Goal: Task Accomplishment & Management: Use online tool/utility

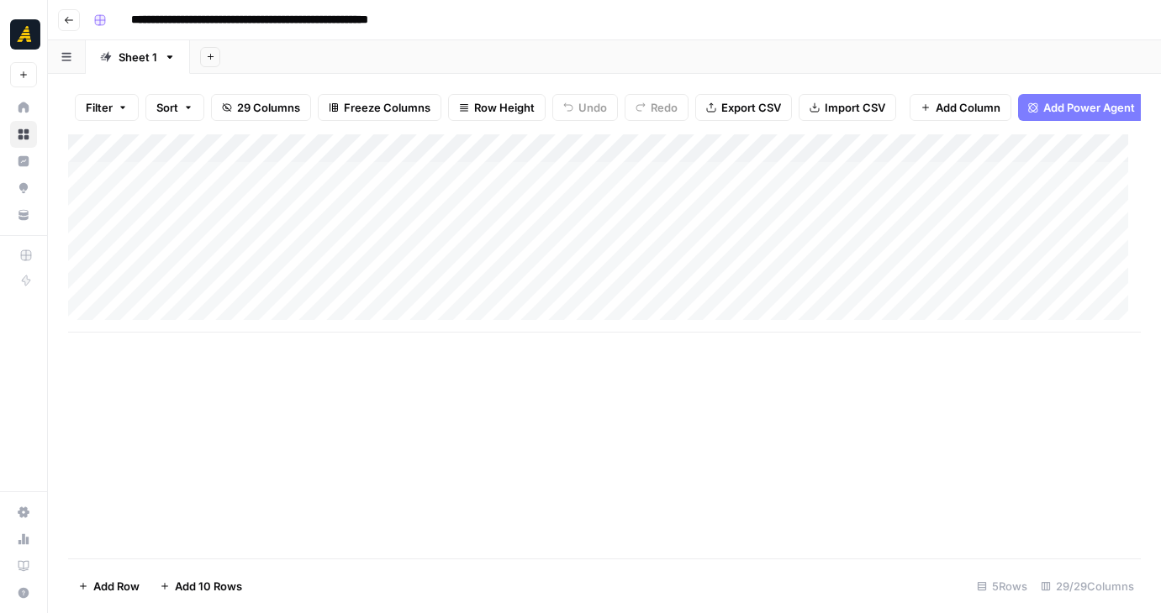
click at [177, 275] on div "Add Column" at bounding box center [604, 233] width 1072 height 198
click at [257, 279] on div "Add Column" at bounding box center [604, 233] width 1072 height 198
click at [602, 457] on div "Add Column" at bounding box center [604, 346] width 1072 height 424
click at [508, 271] on div "Add Column" at bounding box center [604, 233] width 1072 height 198
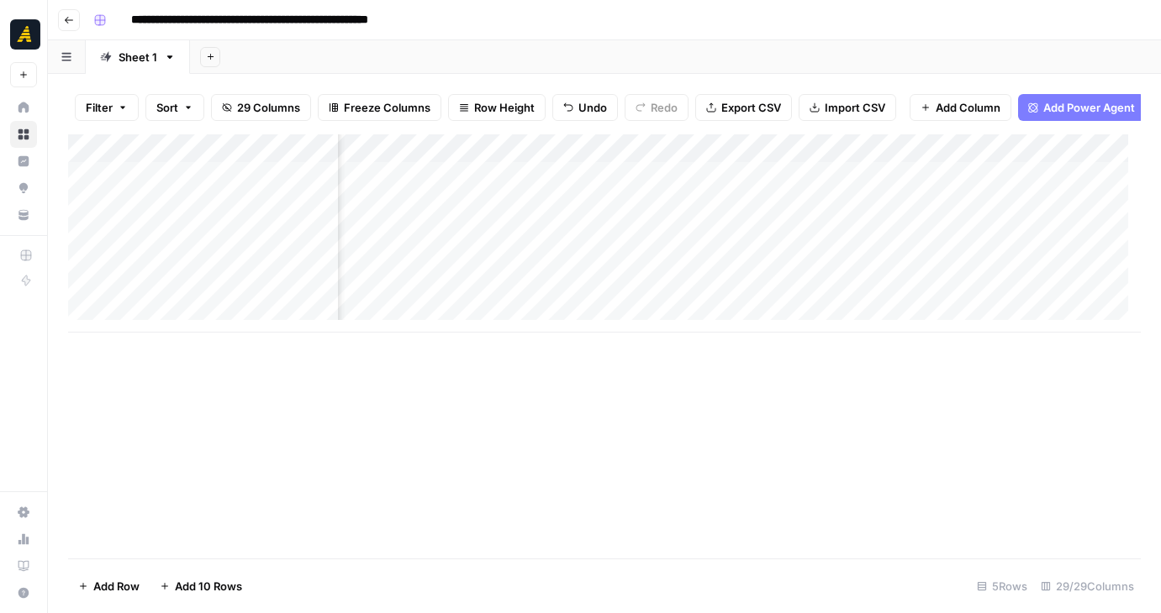
scroll to position [0, 691]
click at [783, 270] on div "Add Column" at bounding box center [604, 233] width 1072 height 198
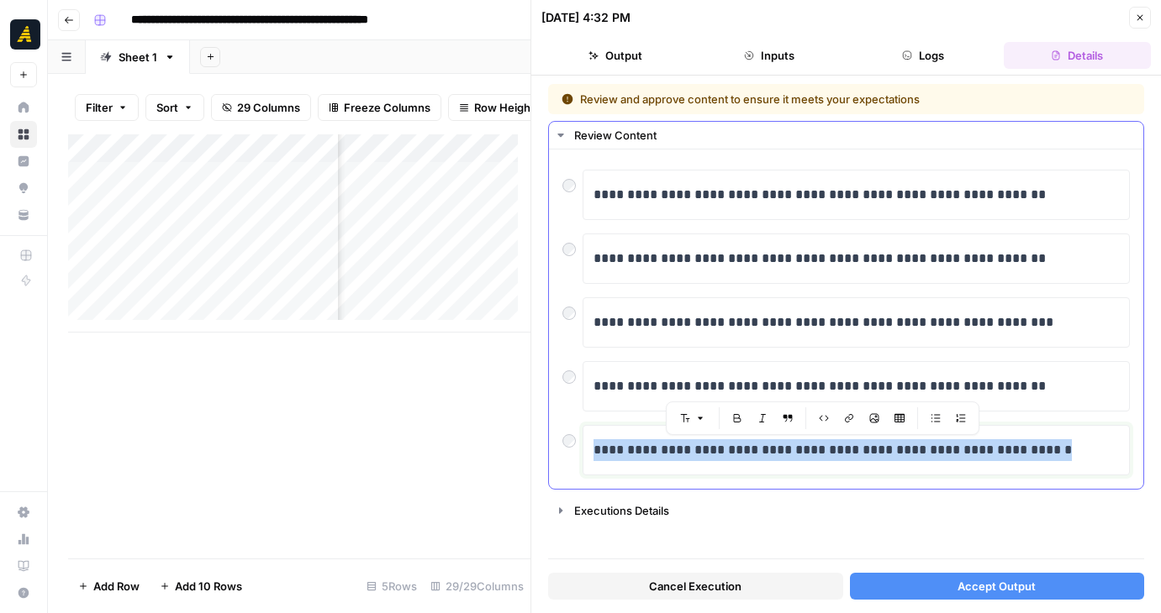
drag, startPoint x: 1079, startPoint y: 498, endPoint x: 606, endPoint y: 195, distance: 562.0
click at [606, 195] on div "**********" at bounding box center [845, 345] width 629 height 538
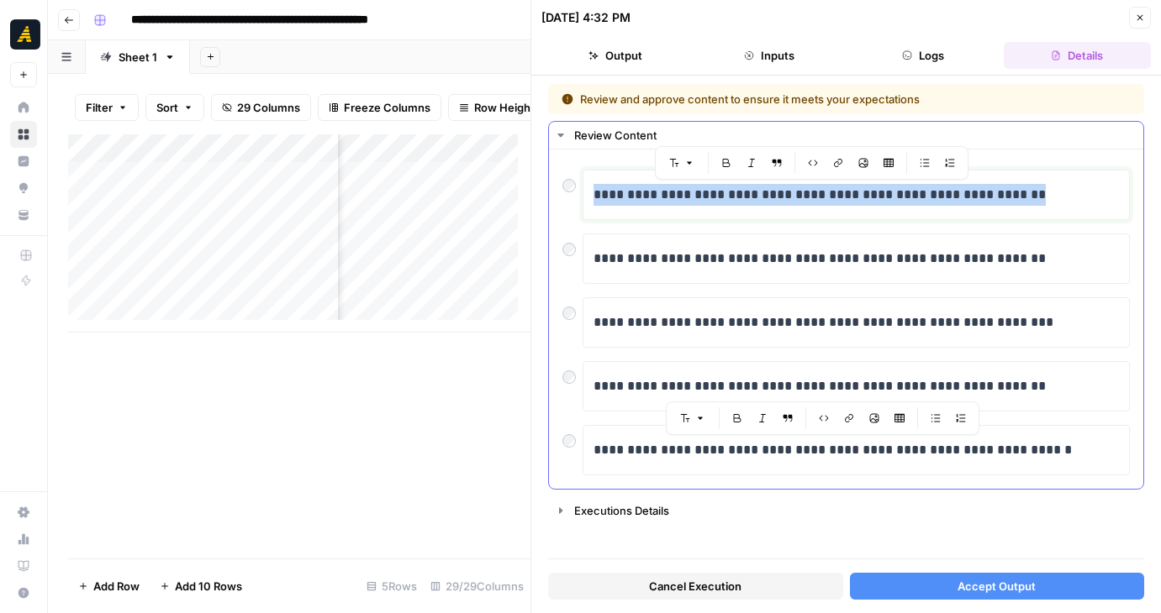
drag, startPoint x: 595, startPoint y: 187, endPoint x: 1066, endPoint y: 481, distance: 555.2
click at [1066, 481] on div "**********" at bounding box center [846, 319] width 594 height 339
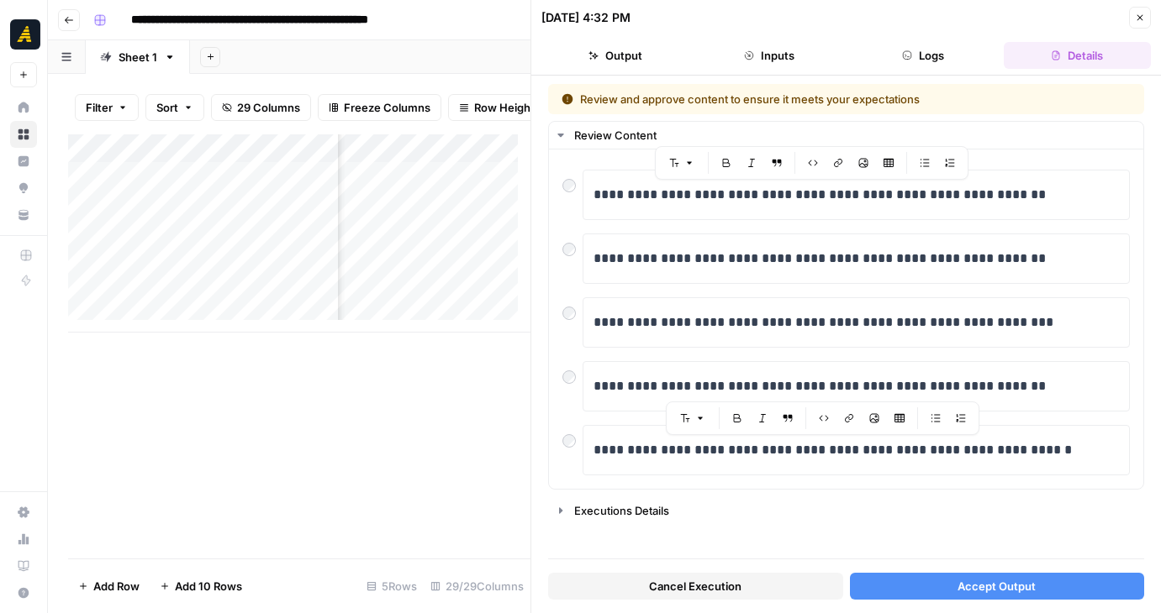
click at [1002, 547] on div "**********" at bounding box center [846, 321] width 596 height 475
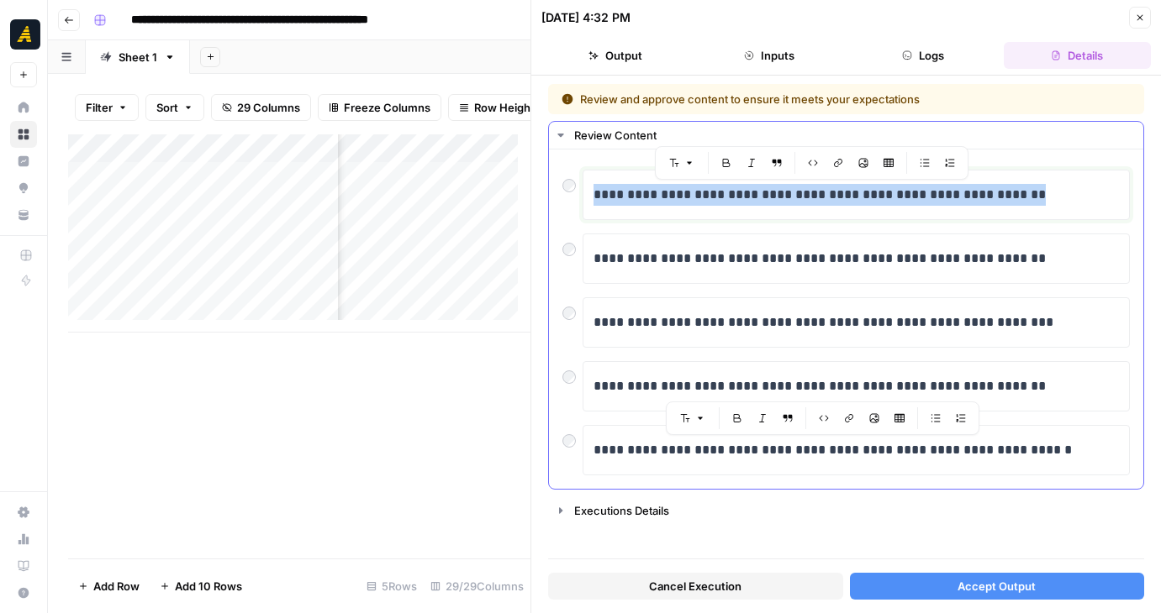
drag, startPoint x: 595, startPoint y: 192, endPoint x: 1084, endPoint y: 467, distance: 561.0
click at [1083, 481] on div "**********" at bounding box center [846, 319] width 594 height 339
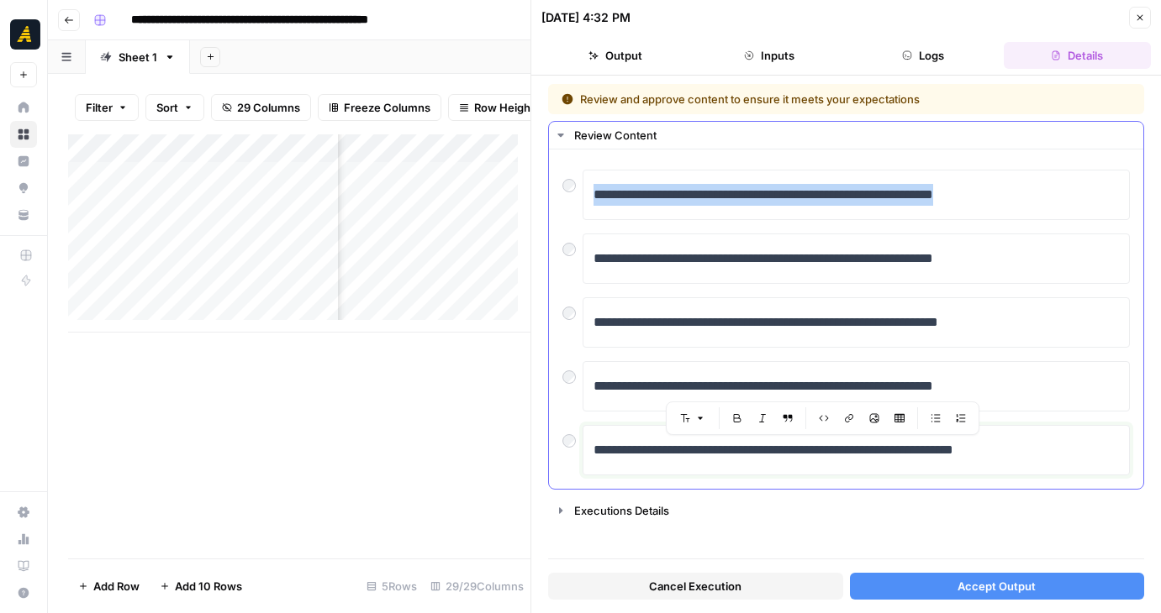
drag, startPoint x: 1061, startPoint y: 455, endPoint x: 600, endPoint y: 187, distance: 532.8
click at [600, 187] on div "**********" at bounding box center [846, 305] width 596 height 369
drag, startPoint x: 581, startPoint y: 163, endPoint x: 1053, endPoint y: 468, distance: 562.2
click at [1053, 472] on div "**********" at bounding box center [845, 319] width 567 height 313
copy div "**********"
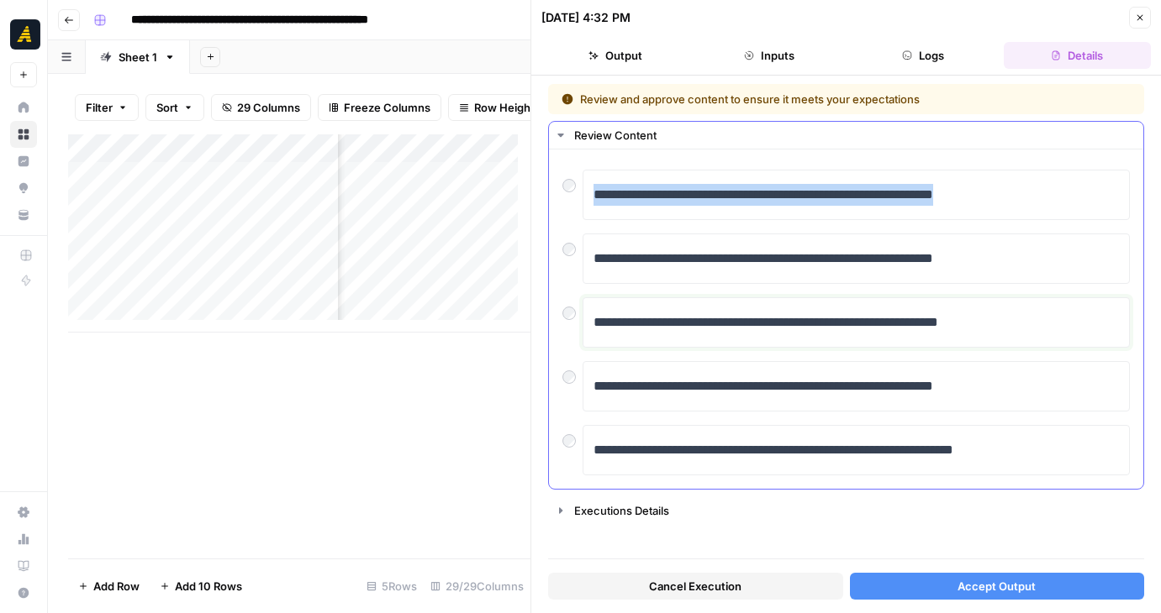
click at [1079, 331] on p "**********" at bounding box center [855, 323] width 525 height 22
click at [1044, 598] on button "Accept Output" at bounding box center [997, 586] width 295 height 27
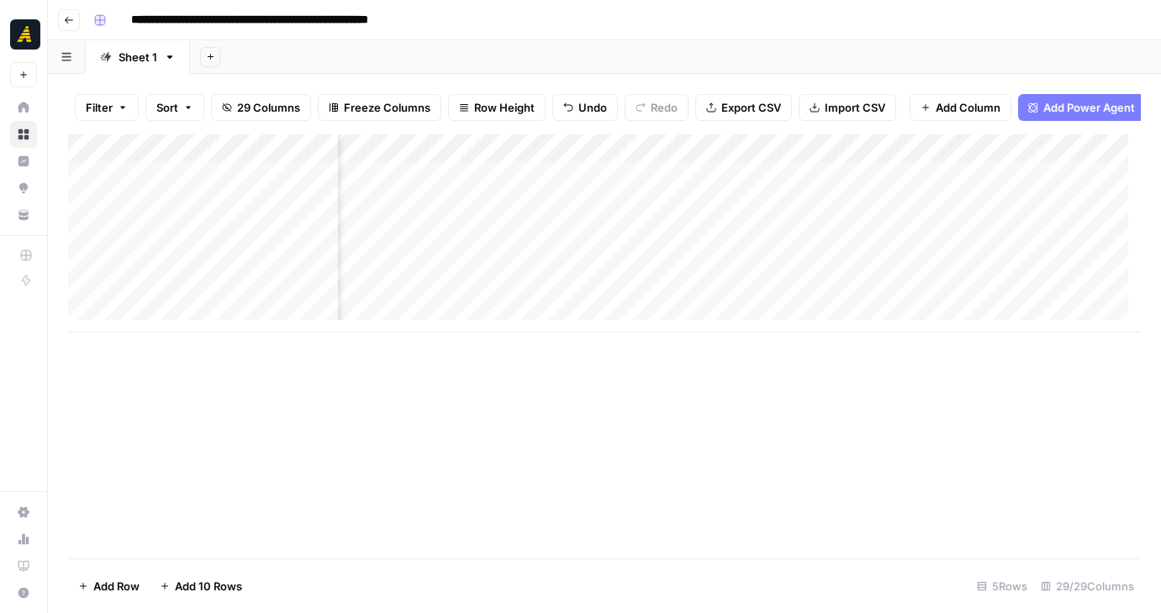
scroll to position [0, 1197]
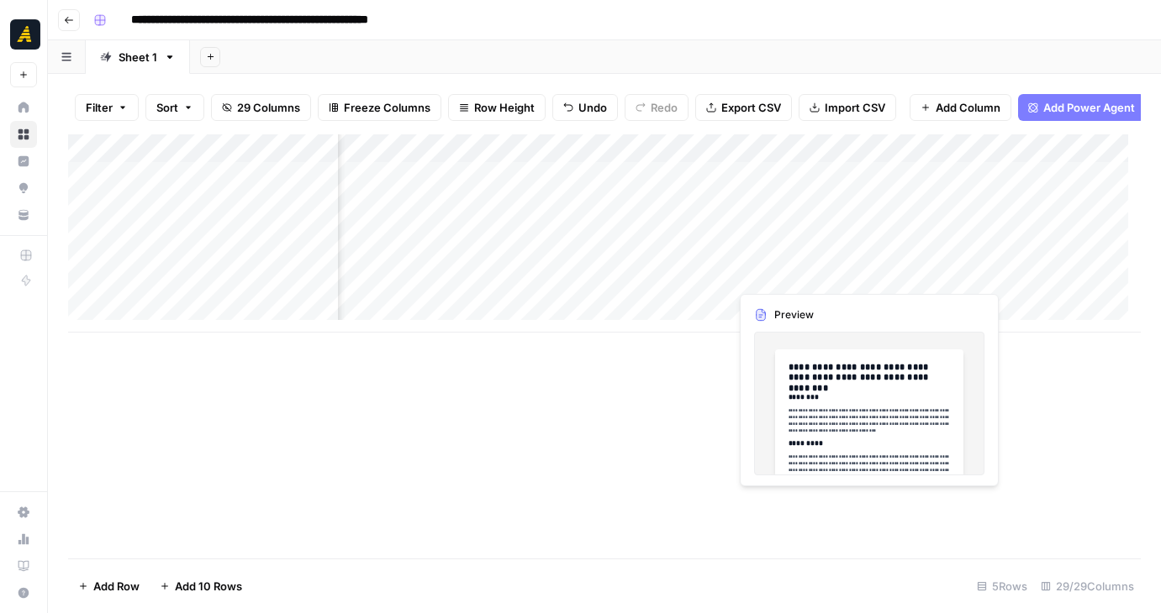
click at [778, 271] on div "Add Column" at bounding box center [604, 233] width 1072 height 198
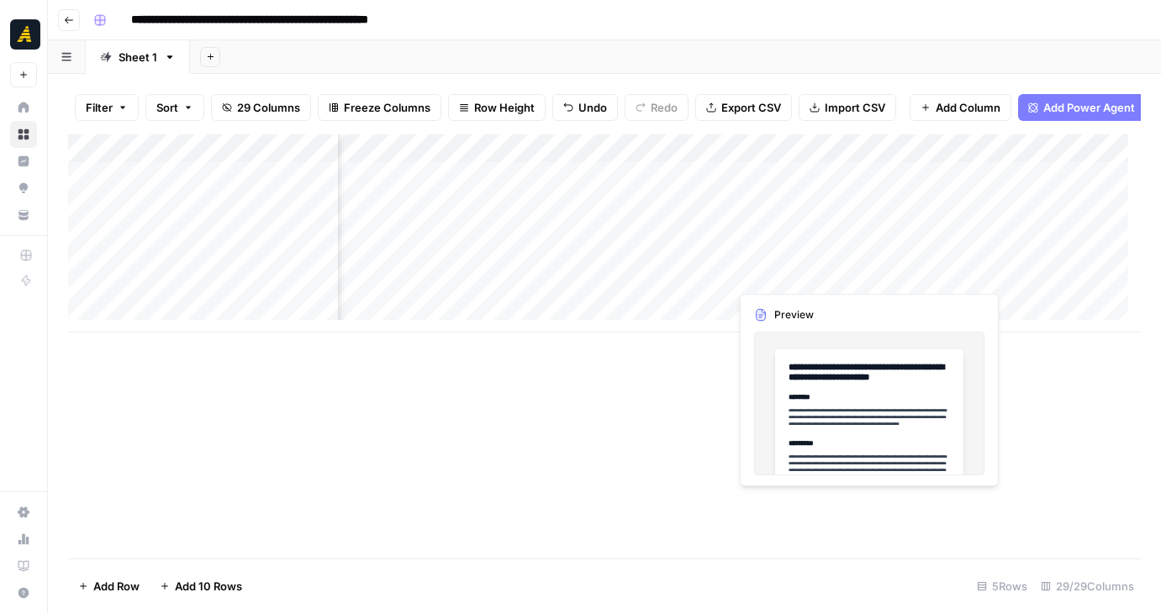
click at [927, 275] on div "Add Column" at bounding box center [604, 233] width 1072 height 198
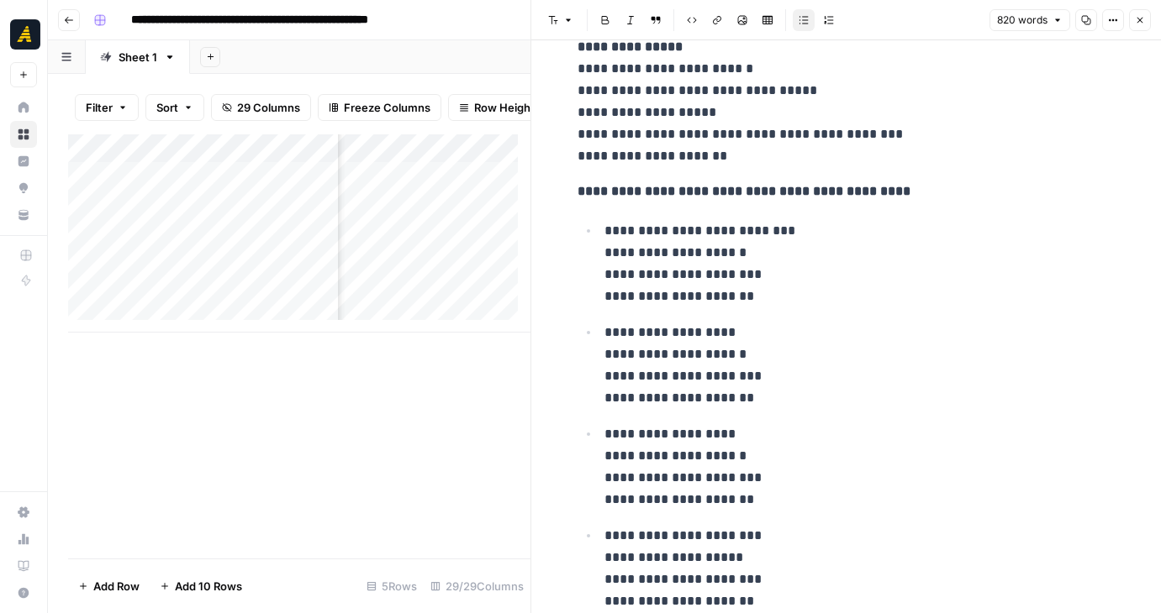
scroll to position [2519, 0]
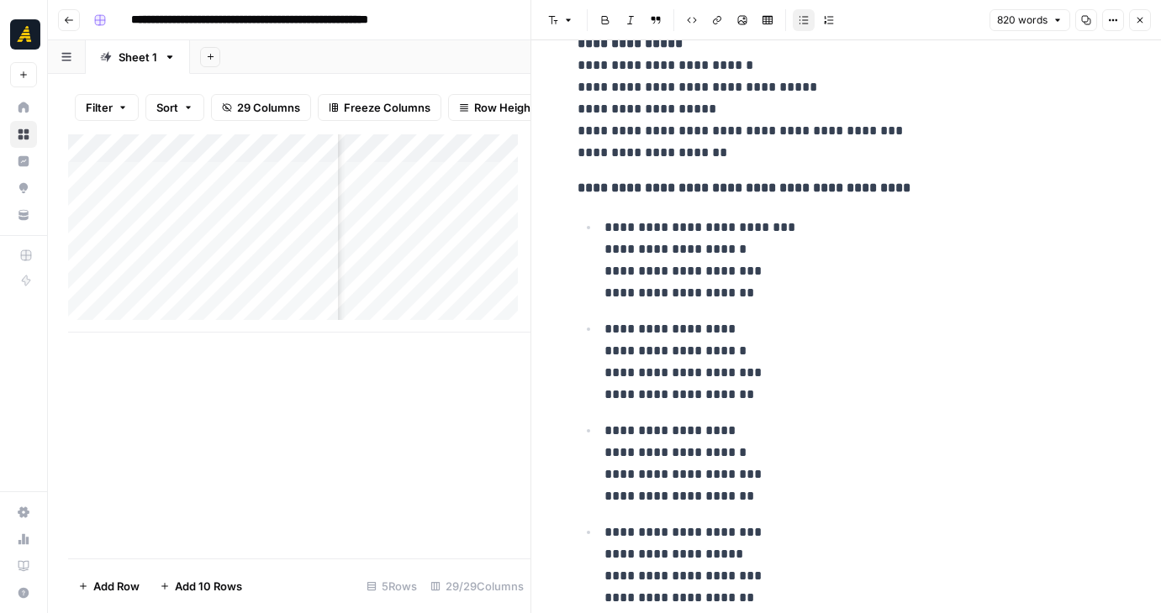
click at [752, 242] on p "**********" at bounding box center [859, 260] width 511 height 87
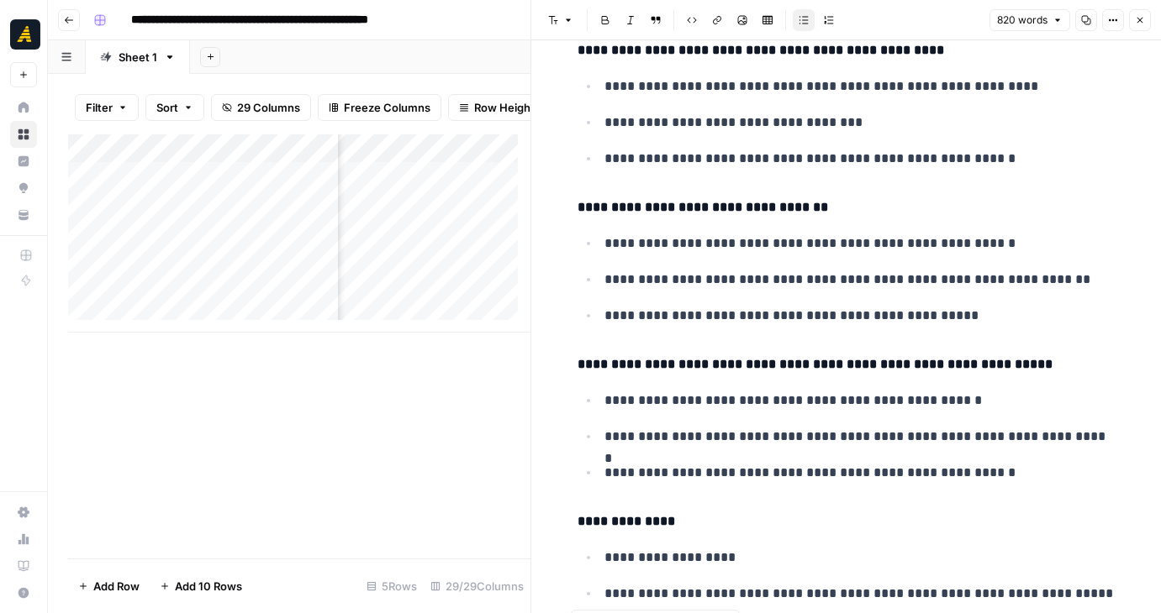
scroll to position [4070, 0]
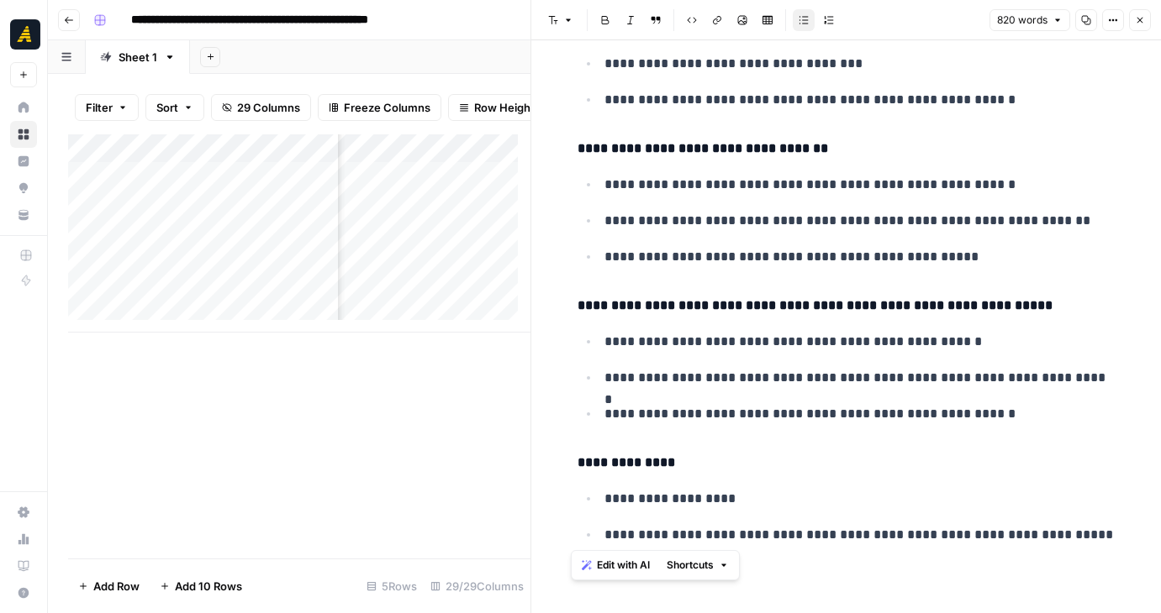
drag, startPoint x: 574, startPoint y: 90, endPoint x: 832, endPoint y: 661, distance: 627.0
click at [832, 613] on html "**********" at bounding box center [580, 306] width 1161 height 613
copy div "**********"
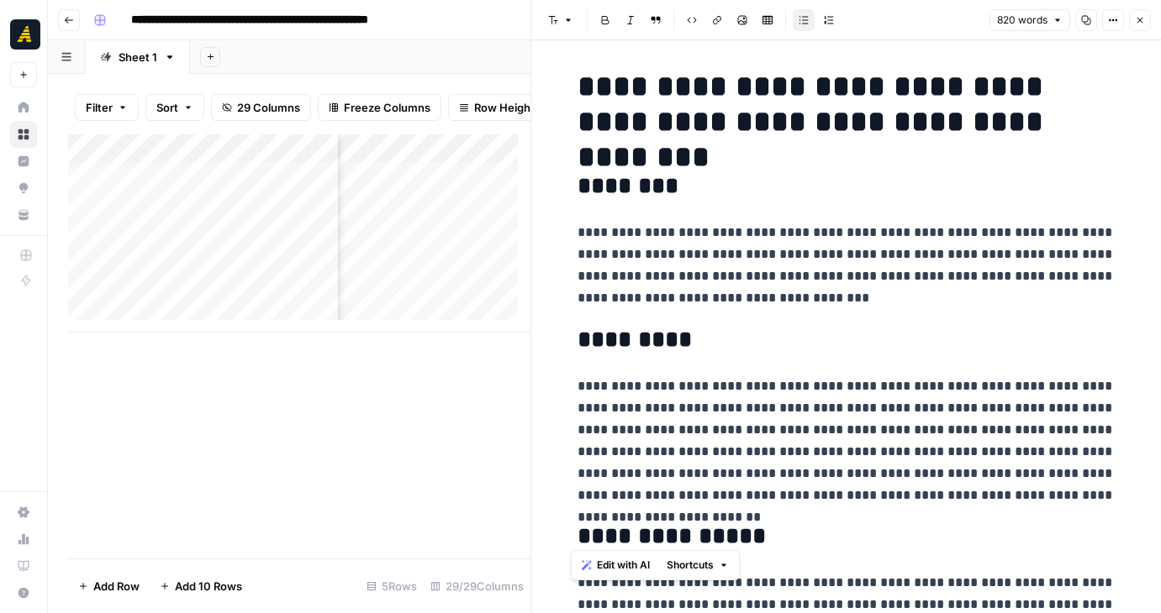
scroll to position [0, 0]
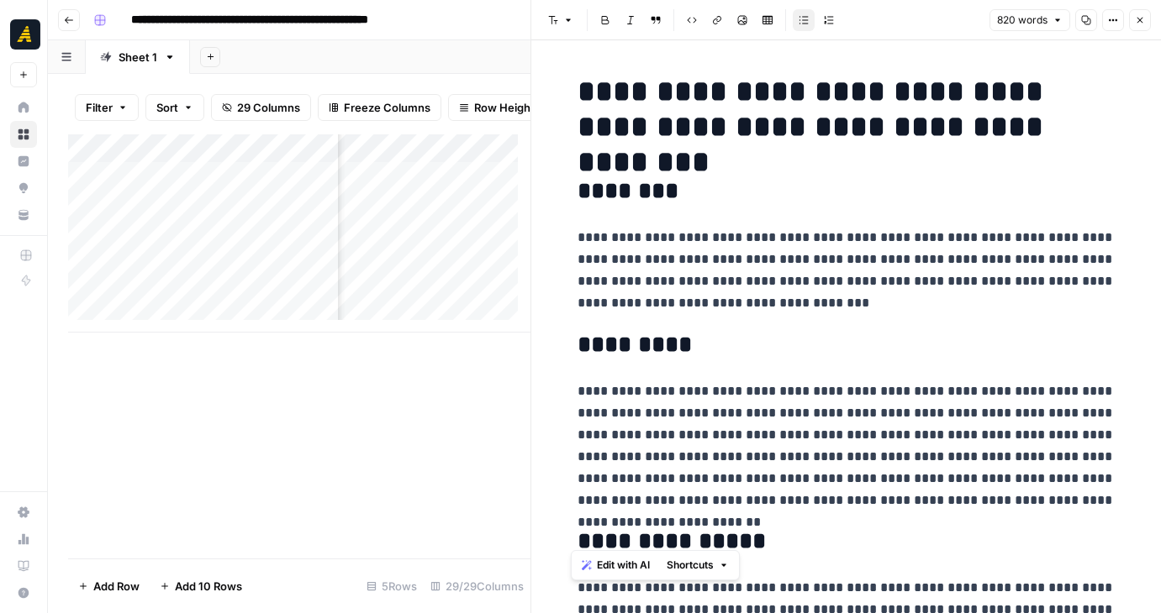
click at [751, 88] on h1 "**********" at bounding box center [846, 109] width 538 height 71
drag, startPoint x: 572, startPoint y: 82, endPoint x: 1087, endPoint y: 120, distance: 515.7
click at [1087, 120] on h1 "**********" at bounding box center [846, 109] width 538 height 71
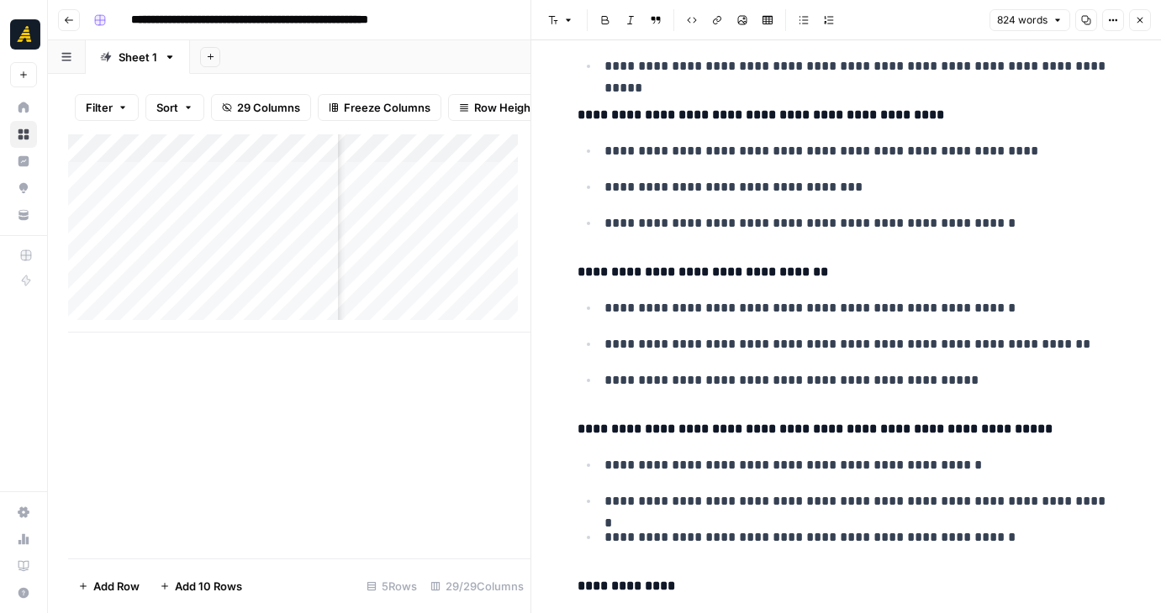
scroll to position [4105, 0]
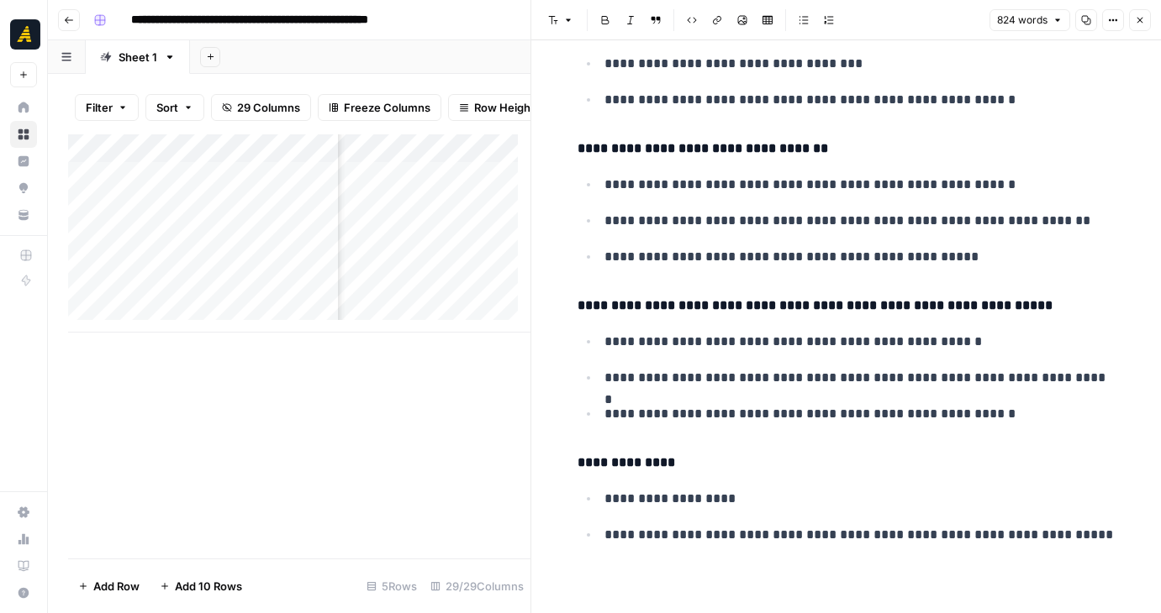
click at [335, 450] on div "Add Column" at bounding box center [299, 346] width 462 height 424
click at [1147, 22] on button "Close" at bounding box center [1140, 20] width 22 height 22
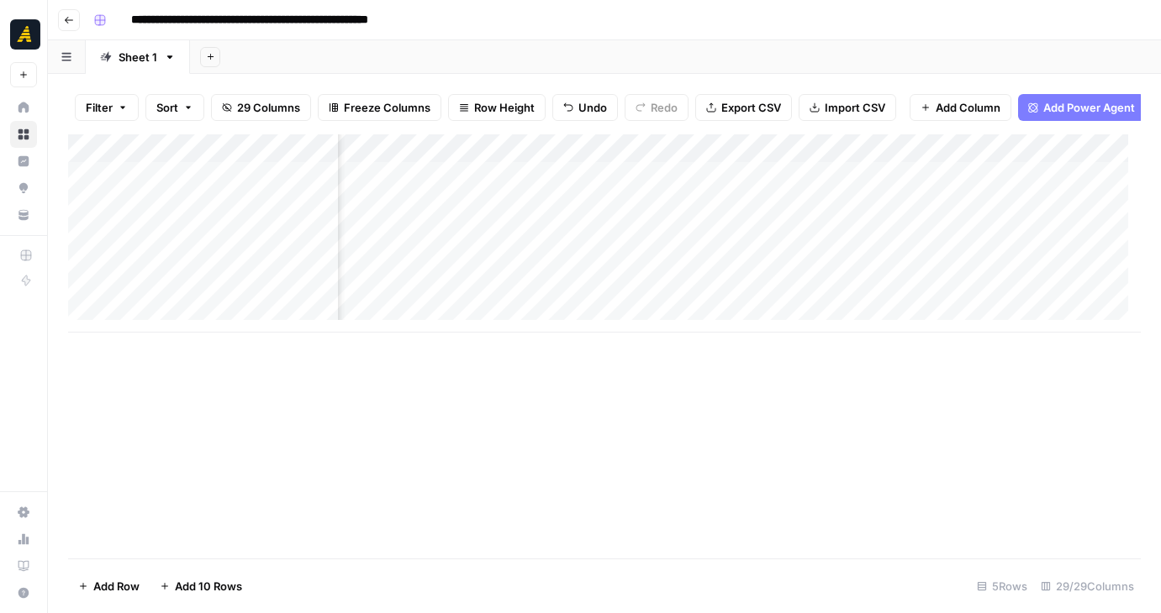
scroll to position [0, 1675]
click at [485, 272] on div "Add Column" at bounding box center [604, 233] width 1072 height 198
click at [234, 268] on div "Add Column" at bounding box center [604, 233] width 1072 height 198
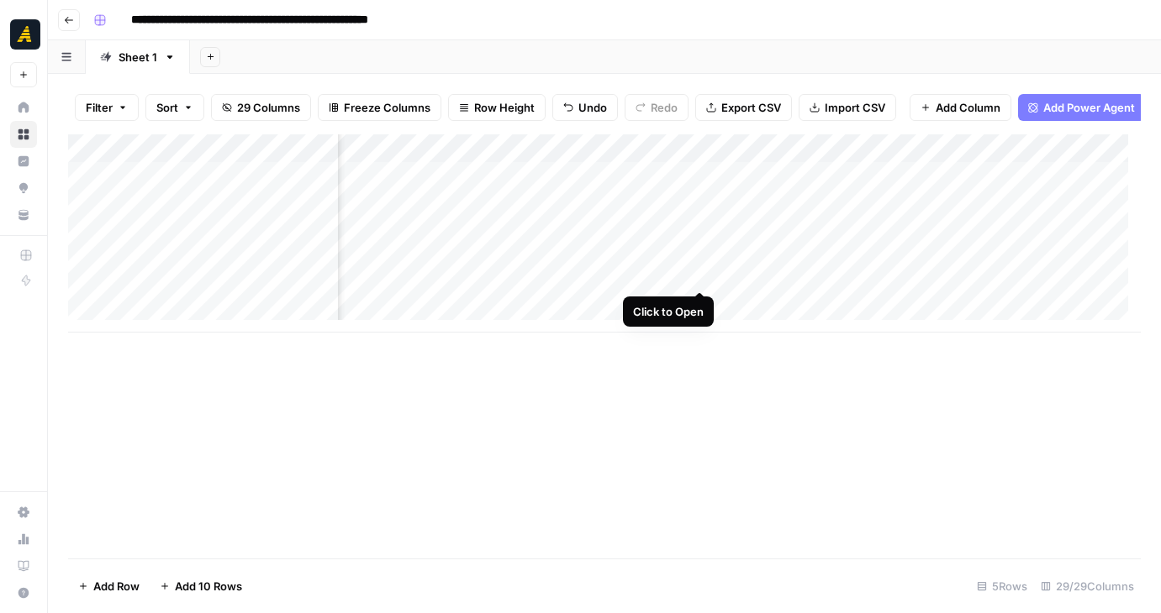
click at [698, 276] on div "Add Column" at bounding box center [604, 233] width 1072 height 198
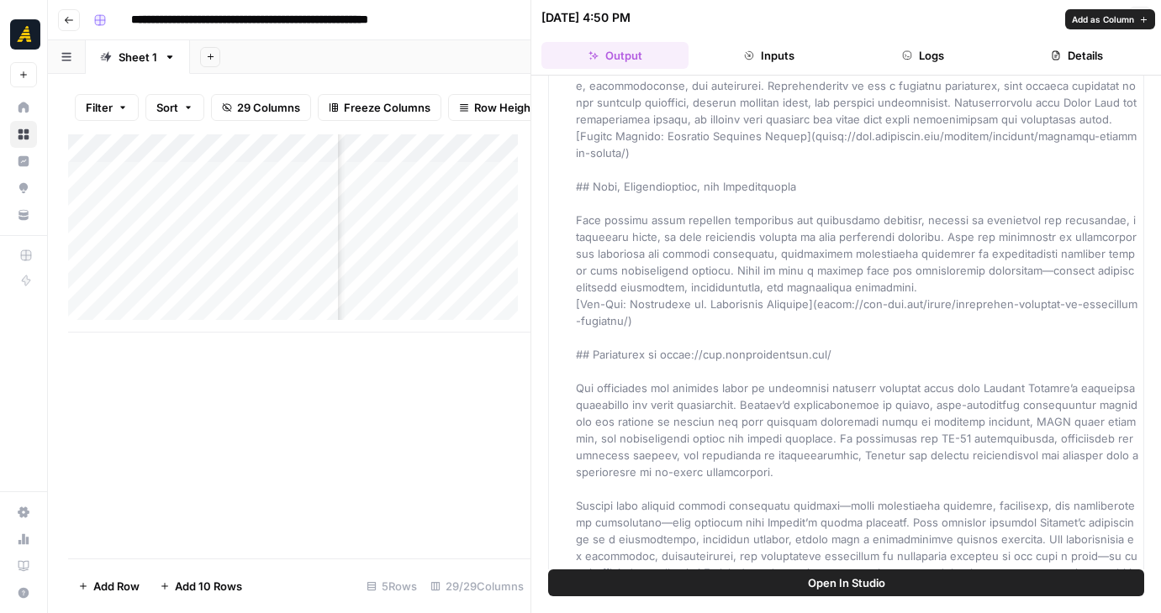
scroll to position [876, 0]
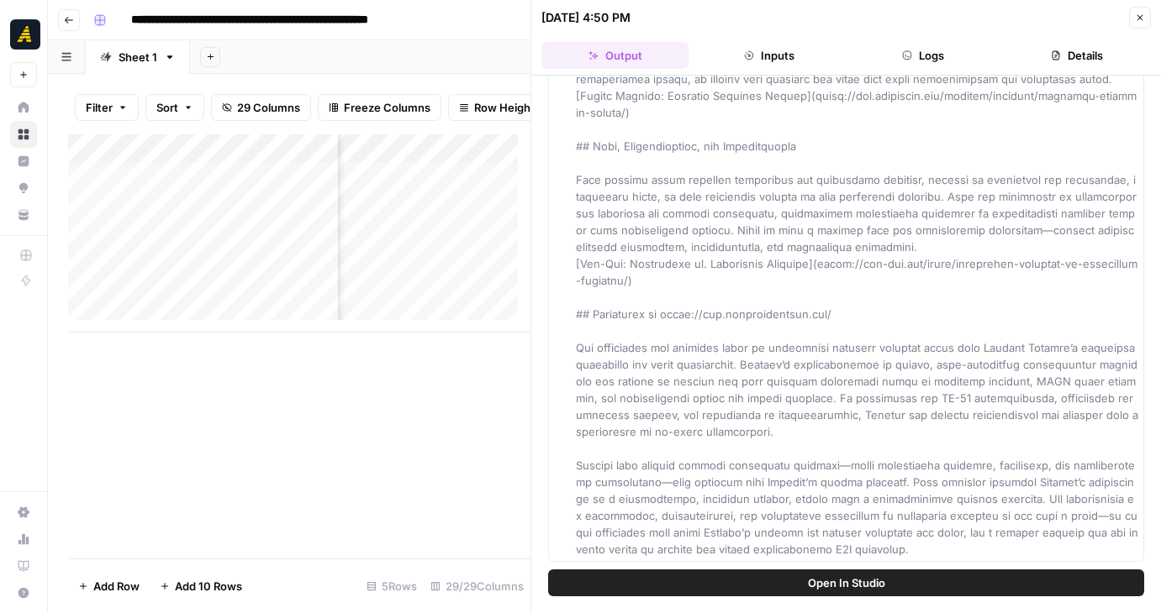
click at [417, 480] on div "Add Column" at bounding box center [299, 346] width 462 height 424
click at [1139, 13] on icon "button" at bounding box center [1139, 18] width 10 height 10
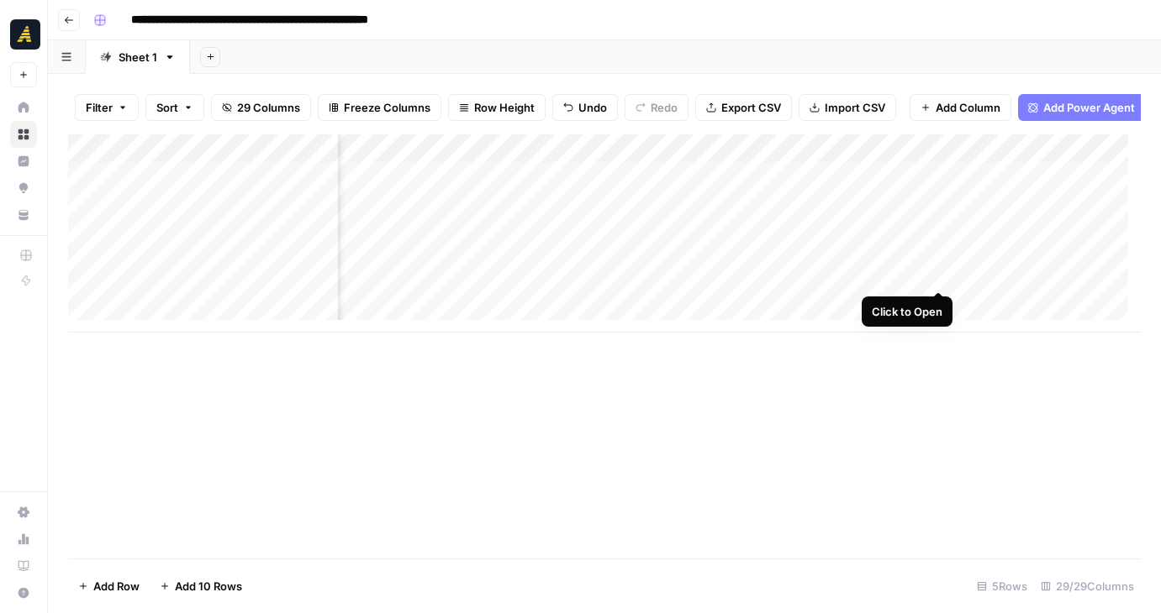
click at [936, 273] on div "Add Column" at bounding box center [604, 233] width 1072 height 198
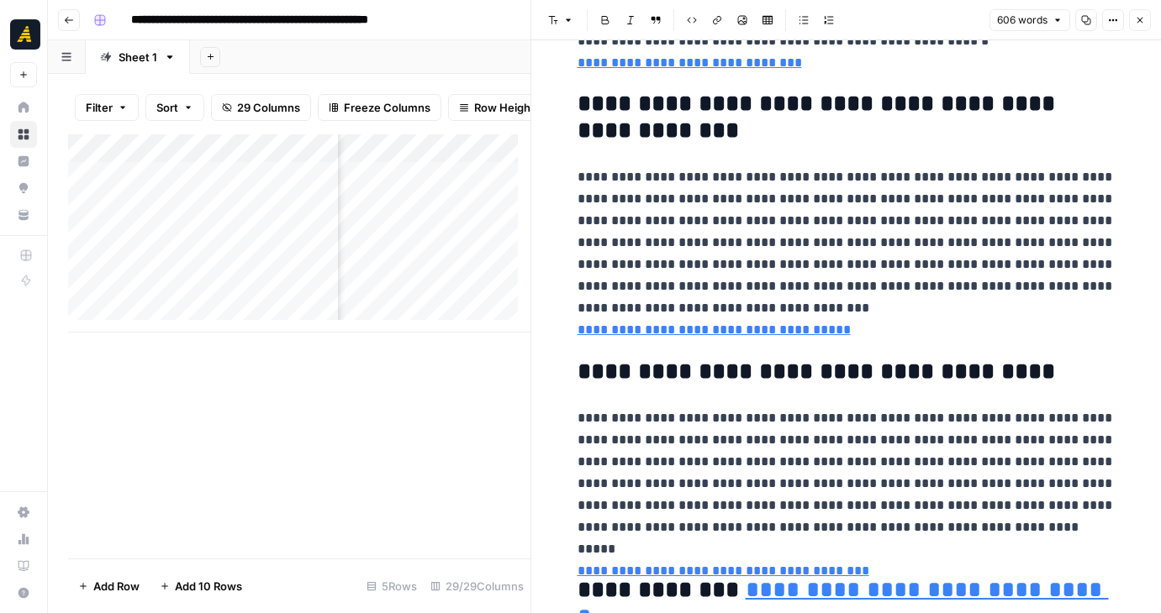
scroll to position [1527, 0]
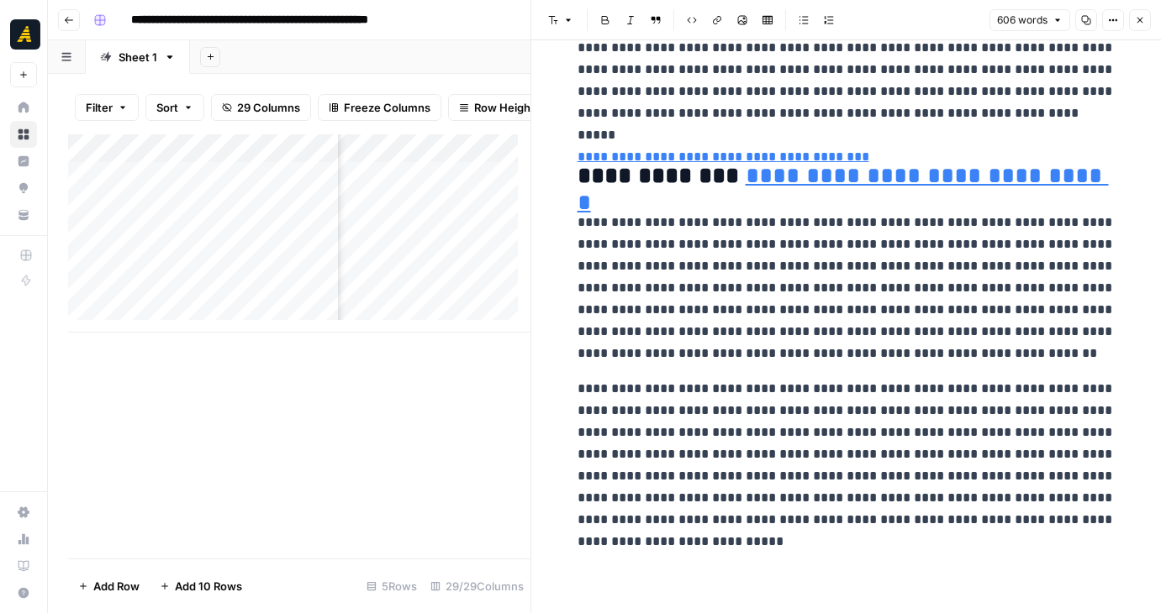
click at [360, 511] on div "Add Column" at bounding box center [299, 346] width 462 height 424
click at [1143, 24] on icon "button" at bounding box center [1139, 20] width 10 height 10
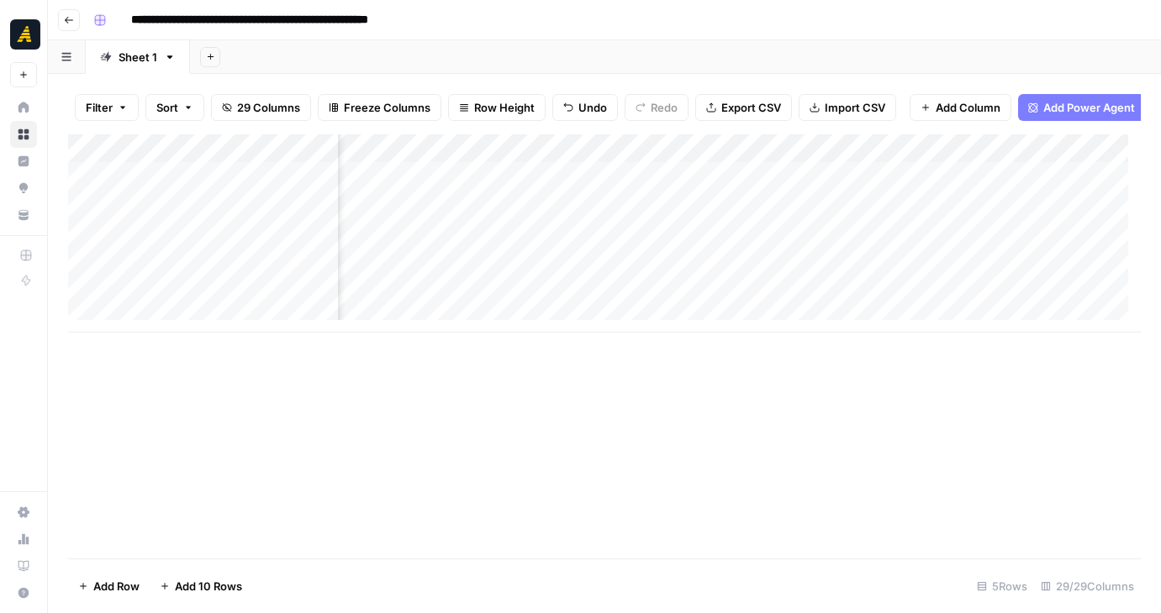
scroll to position [0, 1926]
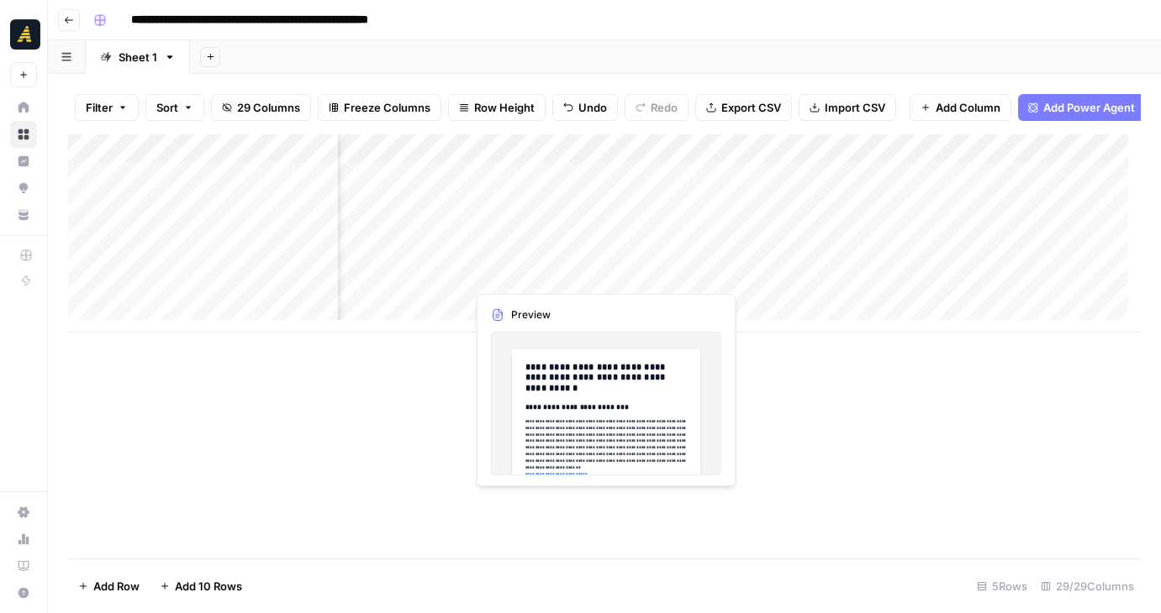
click at [622, 276] on div "Add Column" at bounding box center [604, 233] width 1072 height 198
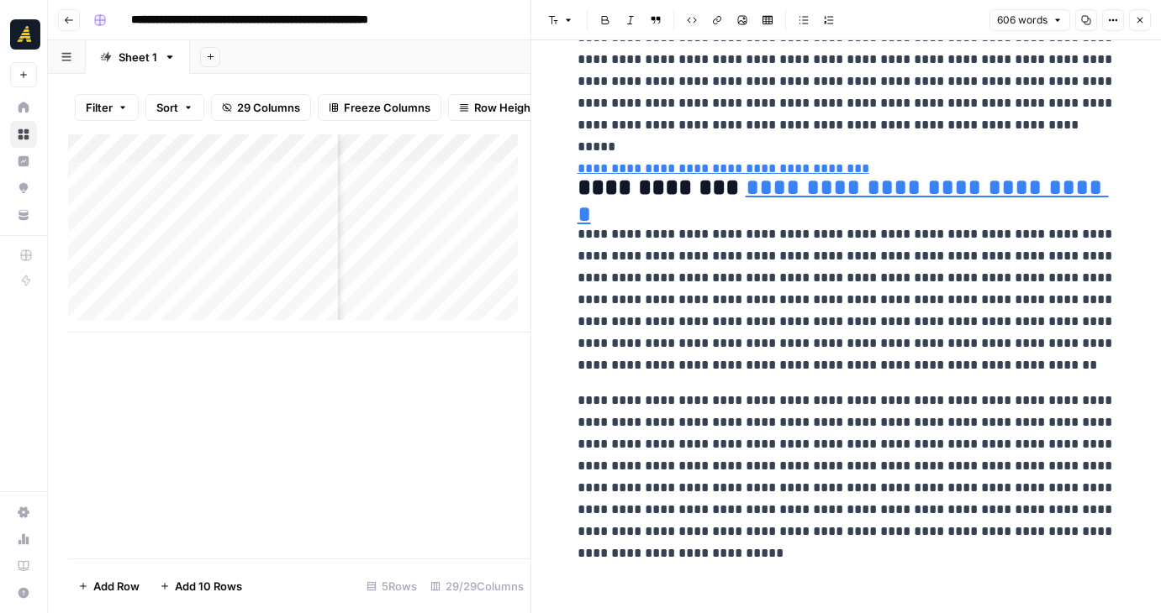
scroll to position [1527, 0]
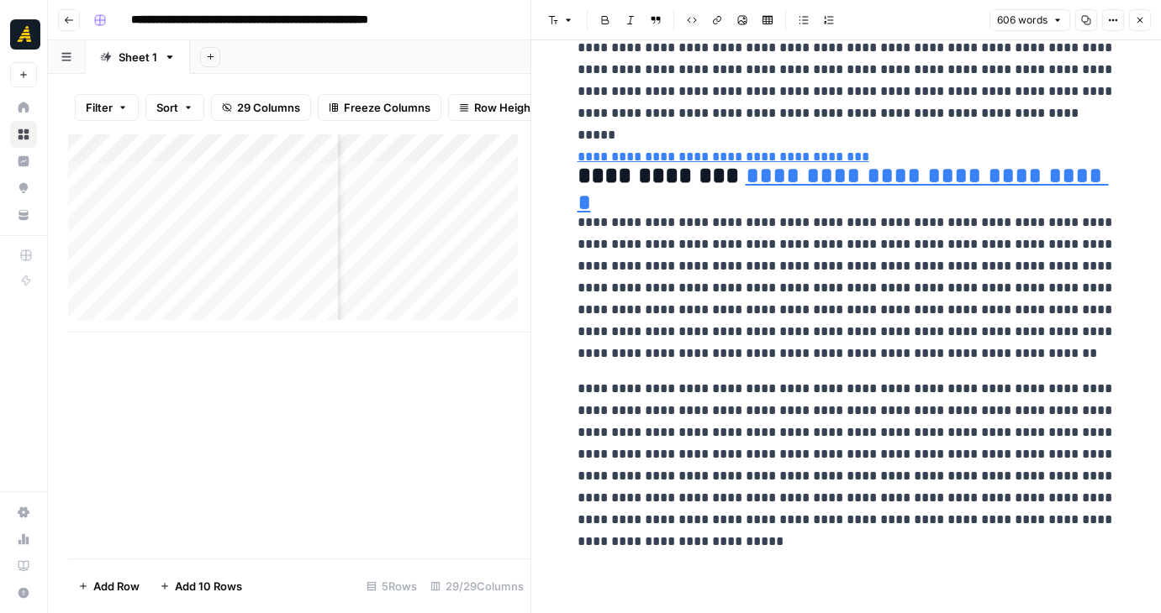
click at [328, 506] on div "Add Column" at bounding box center [299, 346] width 462 height 424
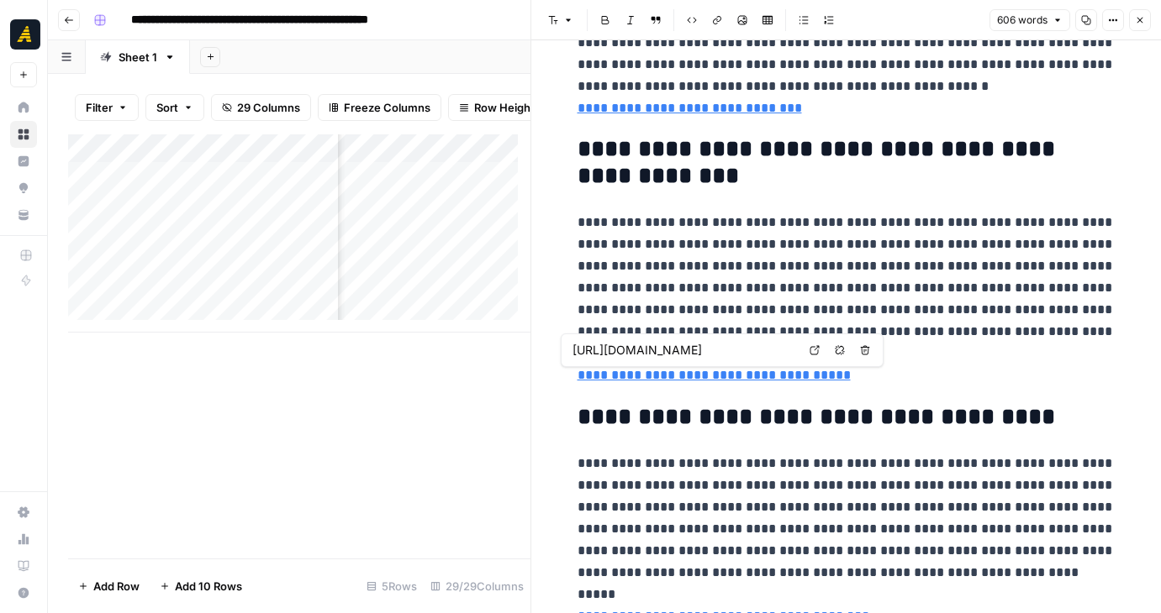
click at [414, 397] on div "Add Column" at bounding box center [299, 346] width 462 height 424
click at [208, 281] on div "Add Column" at bounding box center [299, 233] width 462 height 198
click at [1138, 18] on icon "button" at bounding box center [1140, 21] width 6 height 6
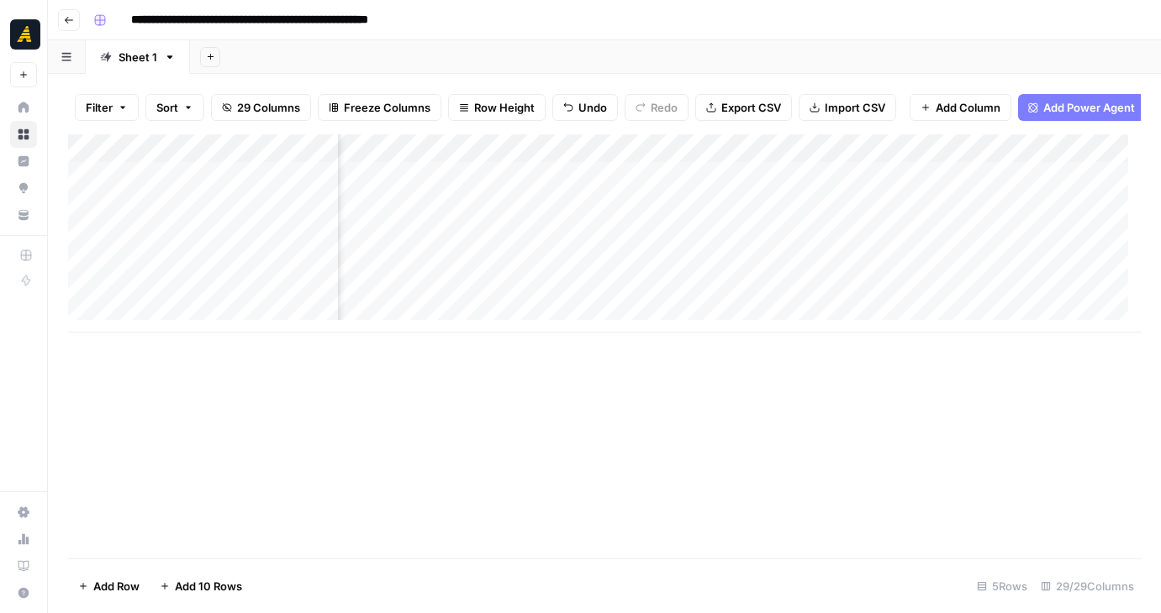
scroll to position [0, 2008]
click at [366, 522] on div "Add Column" at bounding box center [604, 346] width 1072 height 424
click at [660, 266] on div "Add Column" at bounding box center [604, 233] width 1072 height 198
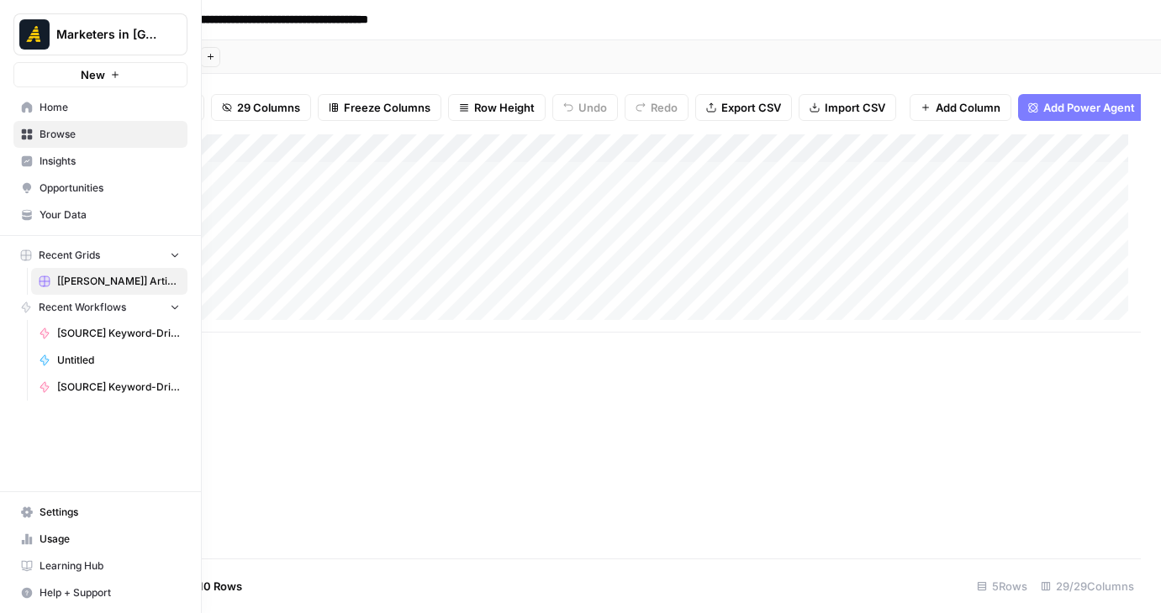
click at [27, 113] on icon at bounding box center [27, 108] width 12 height 12
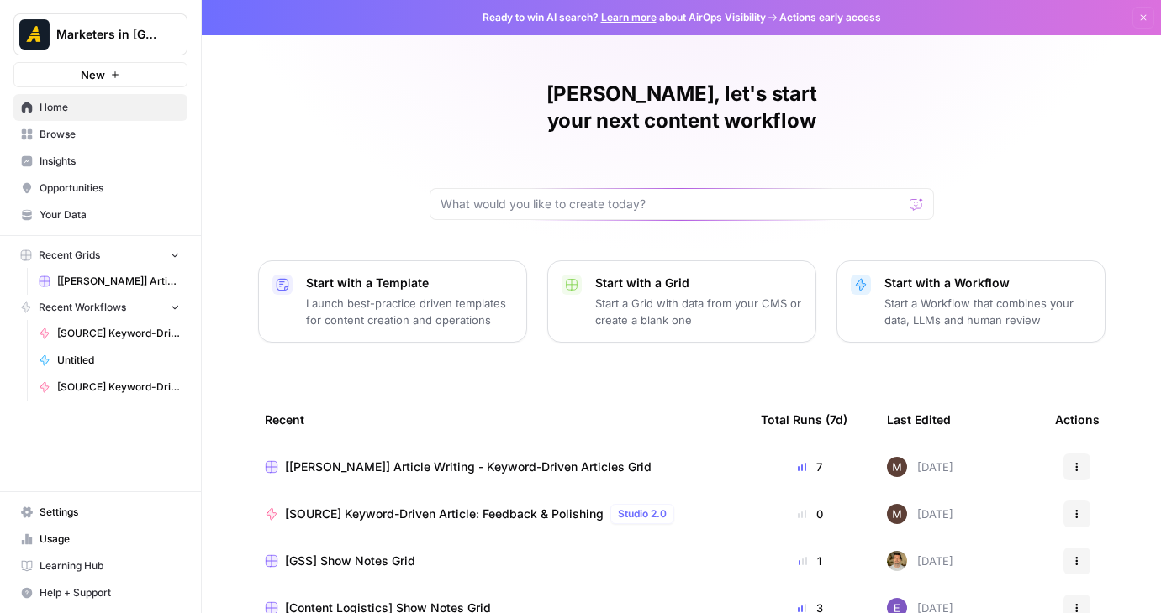
click at [365, 135] on div "Maria, let's start your next content workflow Start with a Template Launch best…" at bounding box center [681, 400] width 959 height 800
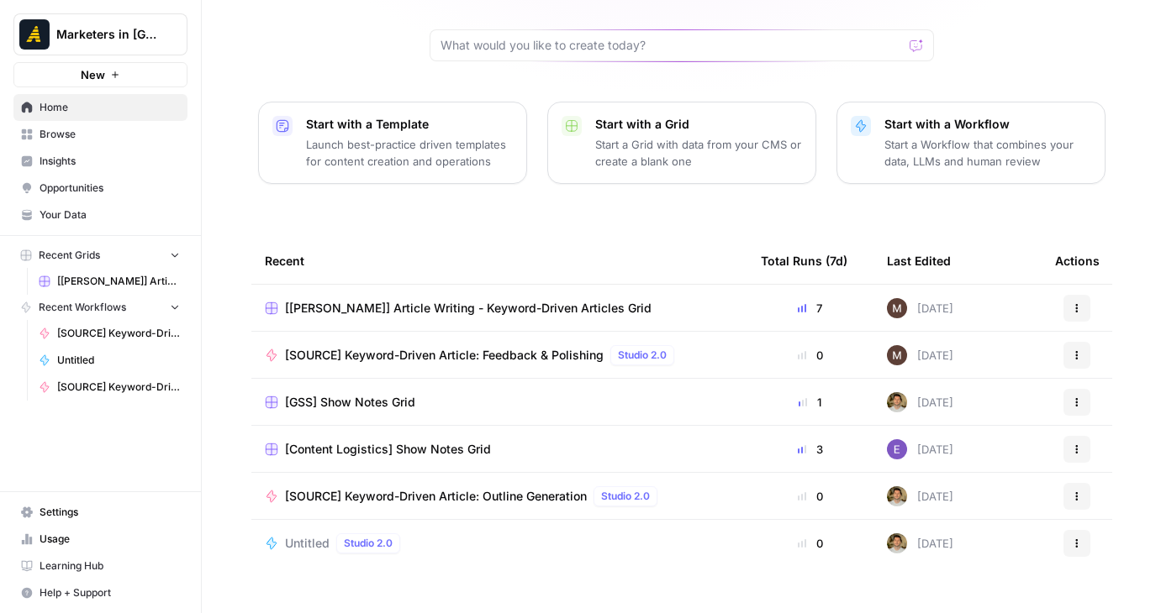
scroll to position [160, 0]
click at [66, 133] on span "Browse" at bounding box center [109, 134] width 140 height 15
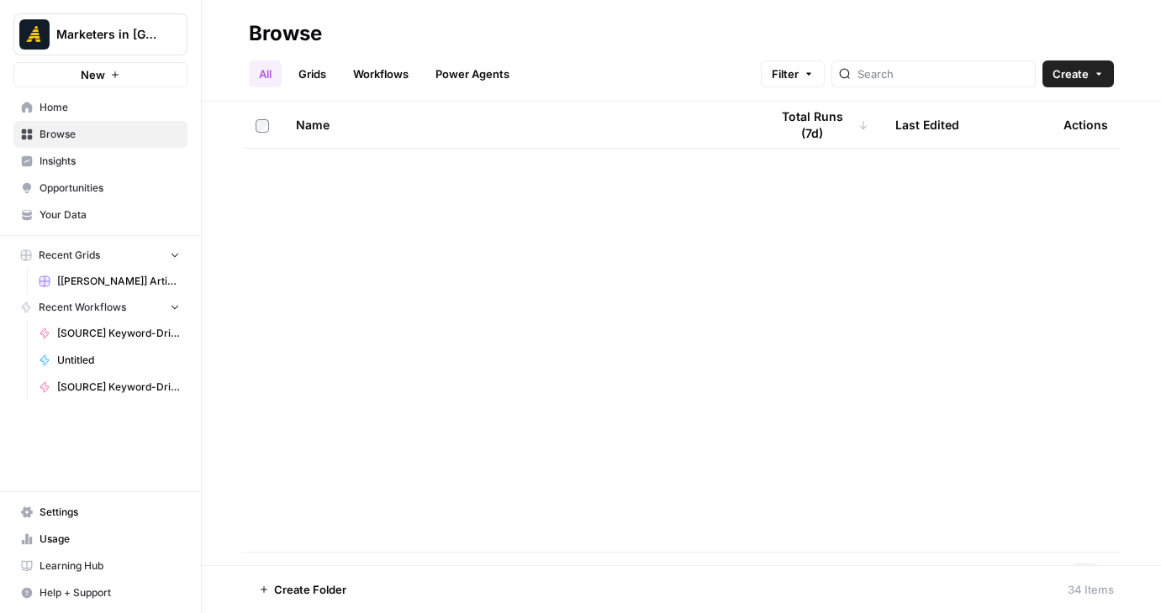
scroll to position [1183, 0]
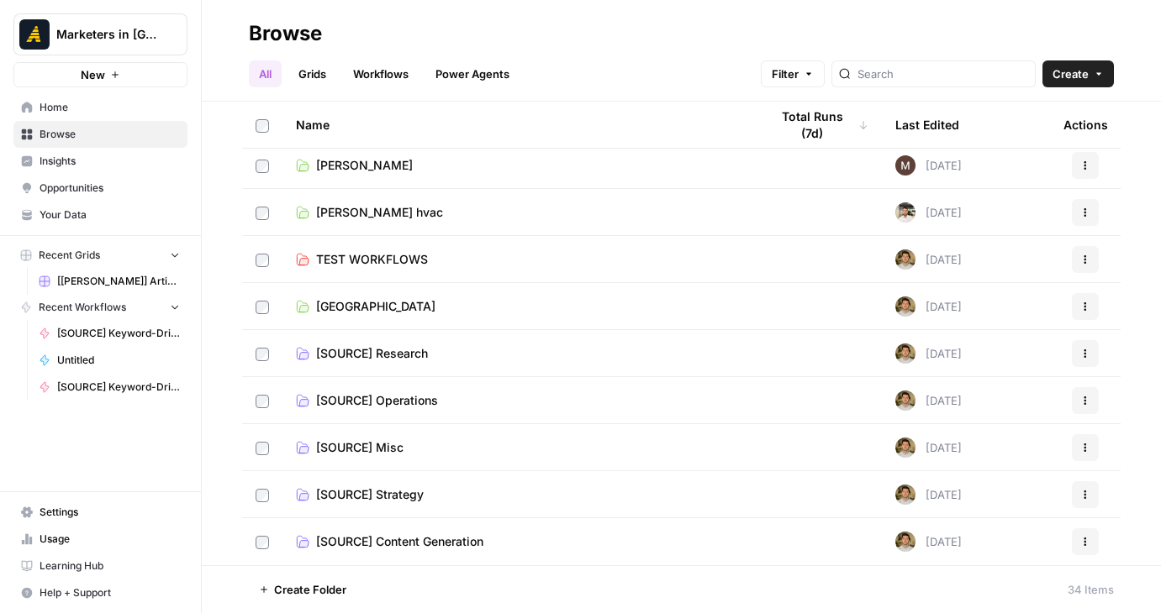
click at [361, 217] on span "Rod Miler hvac" at bounding box center [379, 212] width 127 height 17
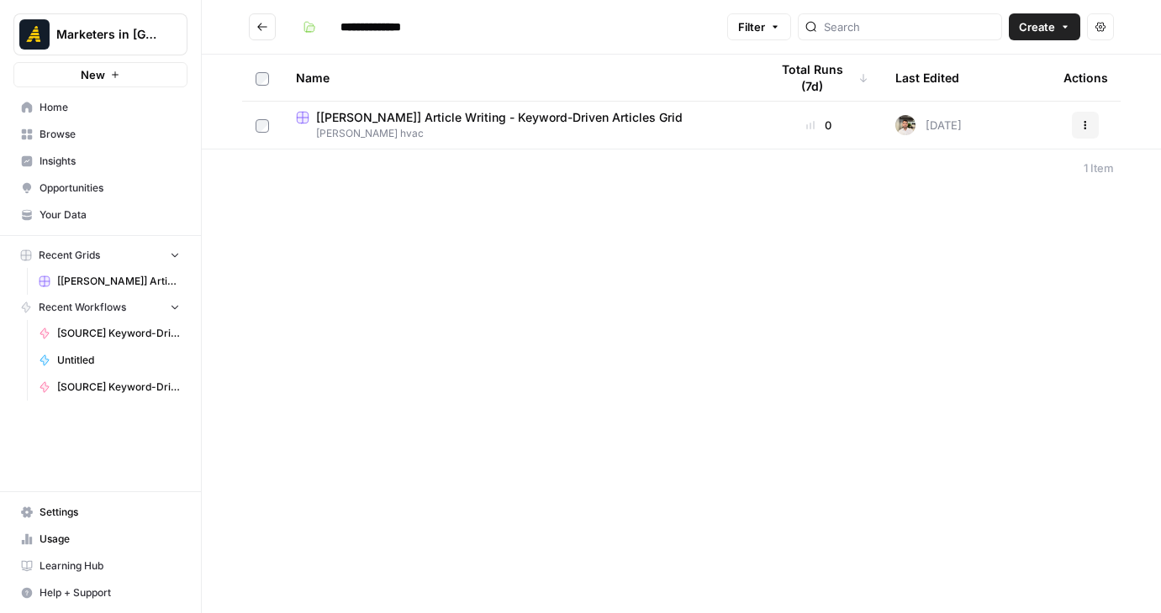
click at [558, 124] on span "[Rod Miler hvac] Article Writing - Keyword-Driven Articles Grid" at bounding box center [499, 117] width 366 height 17
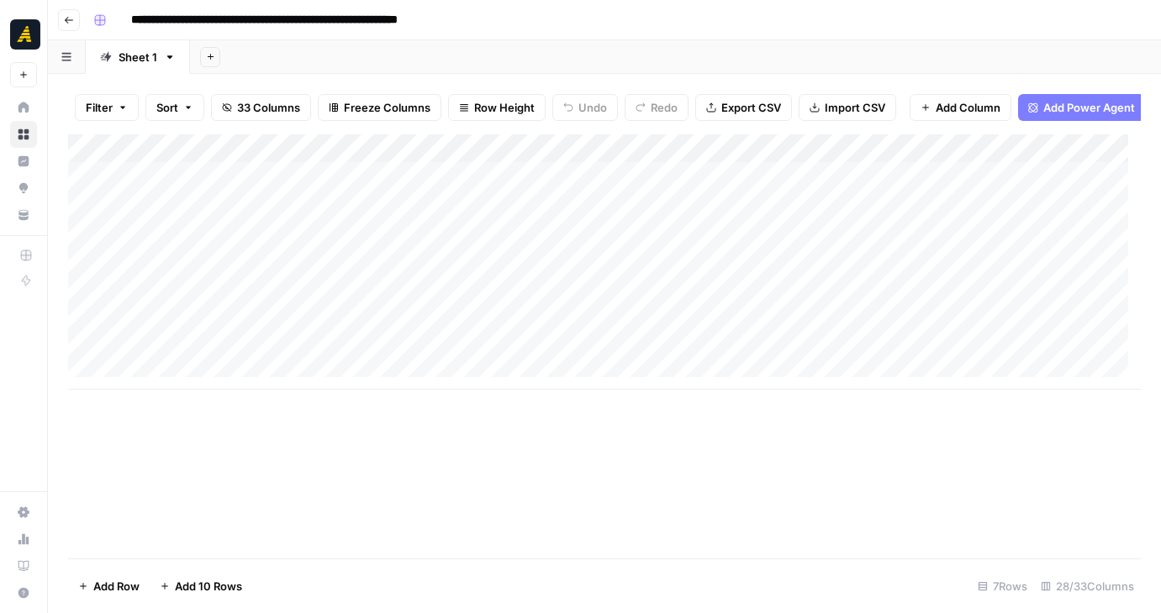
click at [223, 329] on div "Add Column" at bounding box center [604, 261] width 1072 height 255
click at [244, 329] on div "Add Column" at bounding box center [604, 261] width 1072 height 255
type textarea "**********"
paste textarea "**********"
type textarea "**********"
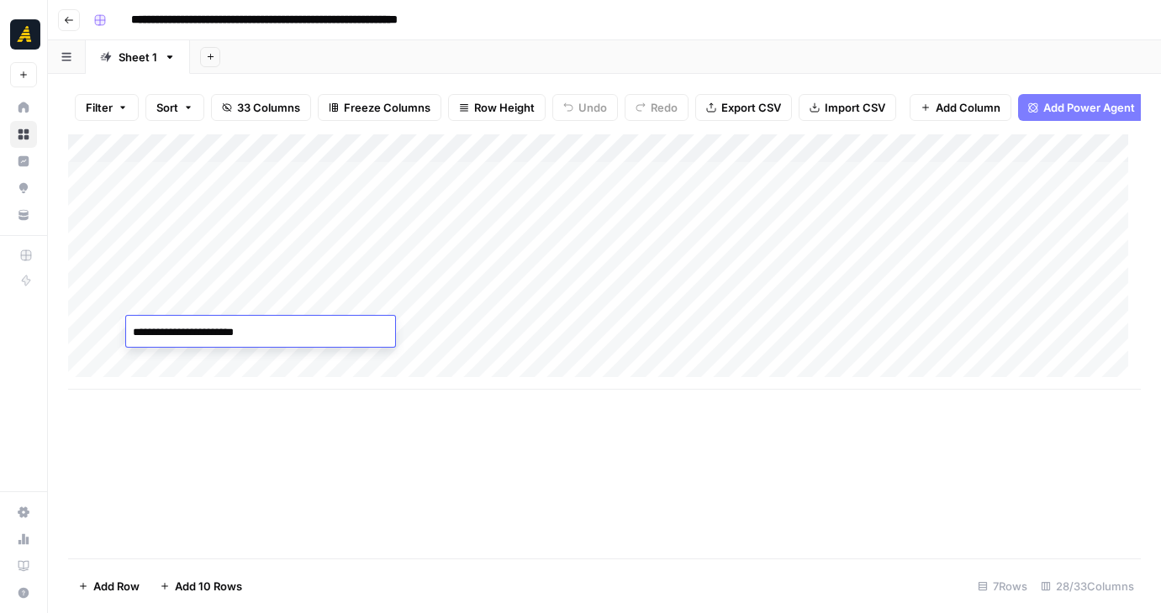
click at [530, 472] on div "Add Column" at bounding box center [604, 346] width 1072 height 424
click at [290, 329] on div "Add Column" at bounding box center [604, 261] width 1072 height 255
click at [289, 329] on textarea "**********" at bounding box center [260, 333] width 269 height 24
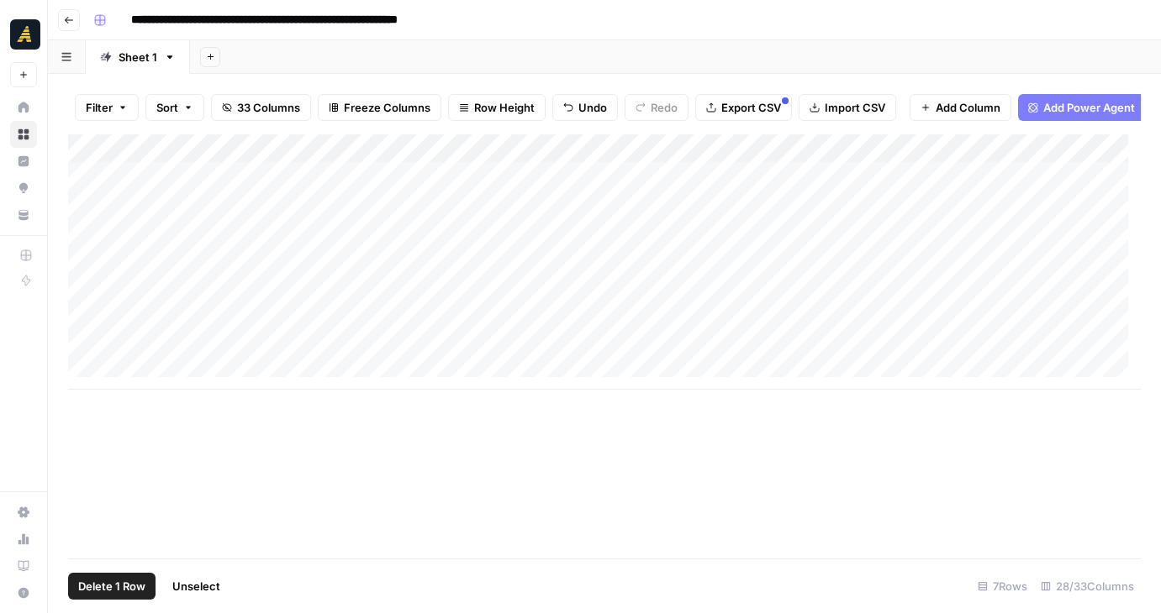
click at [91, 299] on div "Add Column" at bounding box center [604, 261] width 1072 height 255
click at [72, 302] on div "Add Column" at bounding box center [604, 261] width 1072 height 255
click at [73, 303] on div "Add Column" at bounding box center [604, 261] width 1072 height 255
click at [71, 303] on div "Add Column" at bounding box center [604, 261] width 1072 height 255
click at [392, 306] on div "Add Column" at bounding box center [604, 261] width 1072 height 255
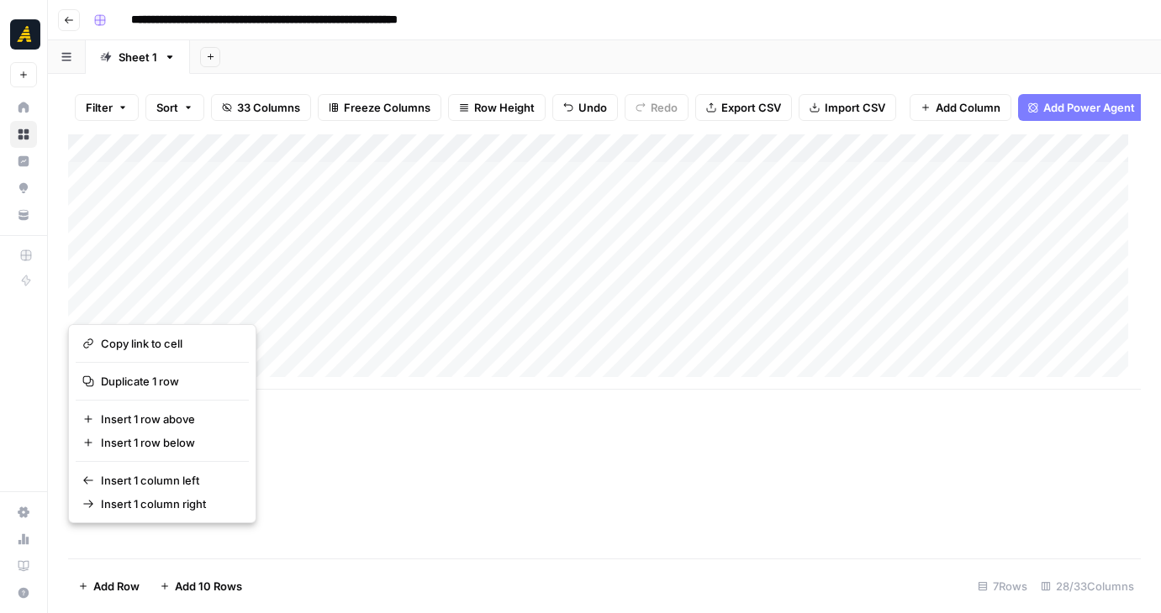
click at [516, 485] on div "Add Column" at bounding box center [604, 346] width 1072 height 424
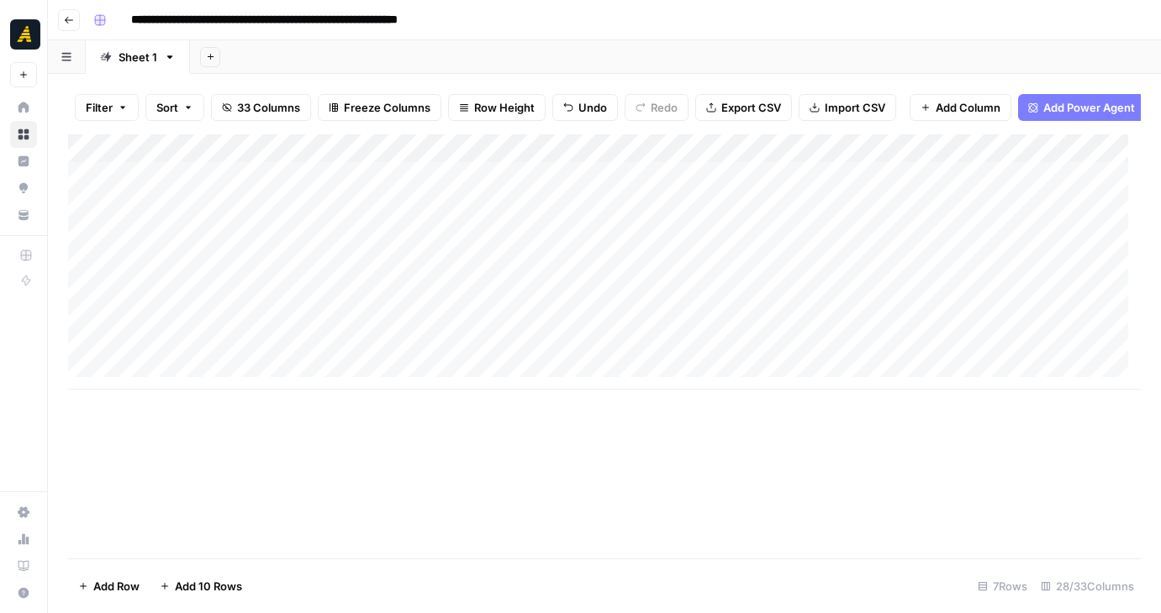
click at [65, 302] on div "Filter Sort 33 Columns Freeze Columns Row Height Undo Redo Export CSV Import CS…" at bounding box center [604, 343] width 1113 height 539
click at [92, 302] on div "Add Column" at bounding box center [604, 261] width 1072 height 255
click at [72, 301] on div "Add Column" at bounding box center [604, 261] width 1072 height 255
drag, startPoint x: 71, startPoint y: 301, endPoint x: 80, endPoint y: 303, distance: 8.8
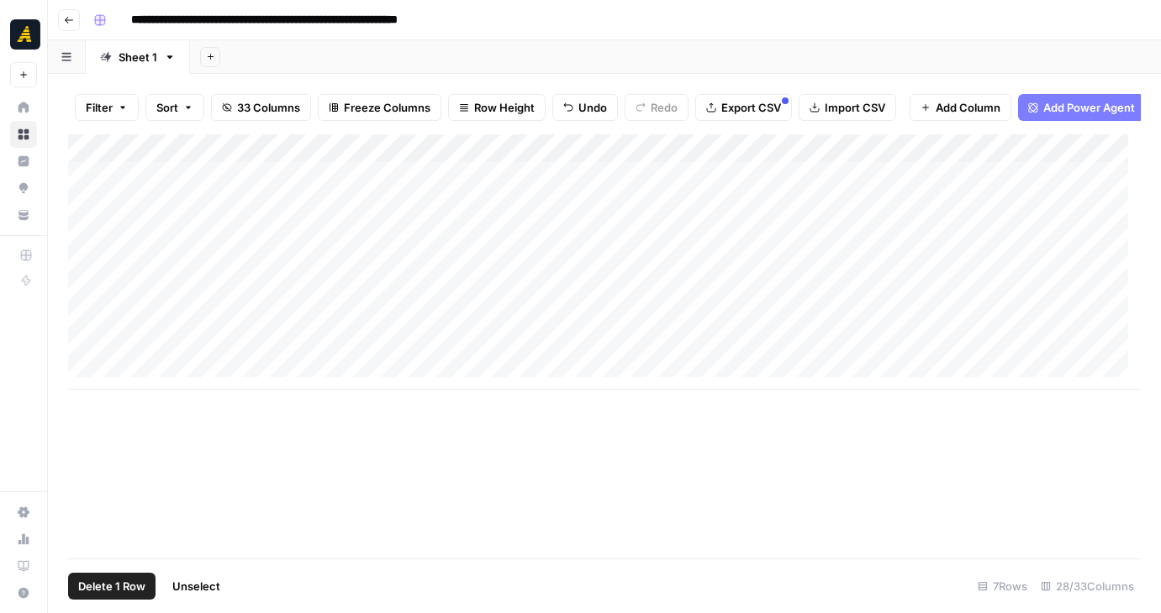
click at [80, 303] on div "Add Column" at bounding box center [604, 261] width 1072 height 255
click at [70, 302] on div "Add Column" at bounding box center [604, 261] width 1072 height 255
click at [72, 302] on div "Add Column" at bounding box center [604, 261] width 1072 height 255
click at [327, 502] on div "Add Column" at bounding box center [604, 346] width 1072 height 424
click at [85, 302] on div "Add Column" at bounding box center [604, 261] width 1072 height 255
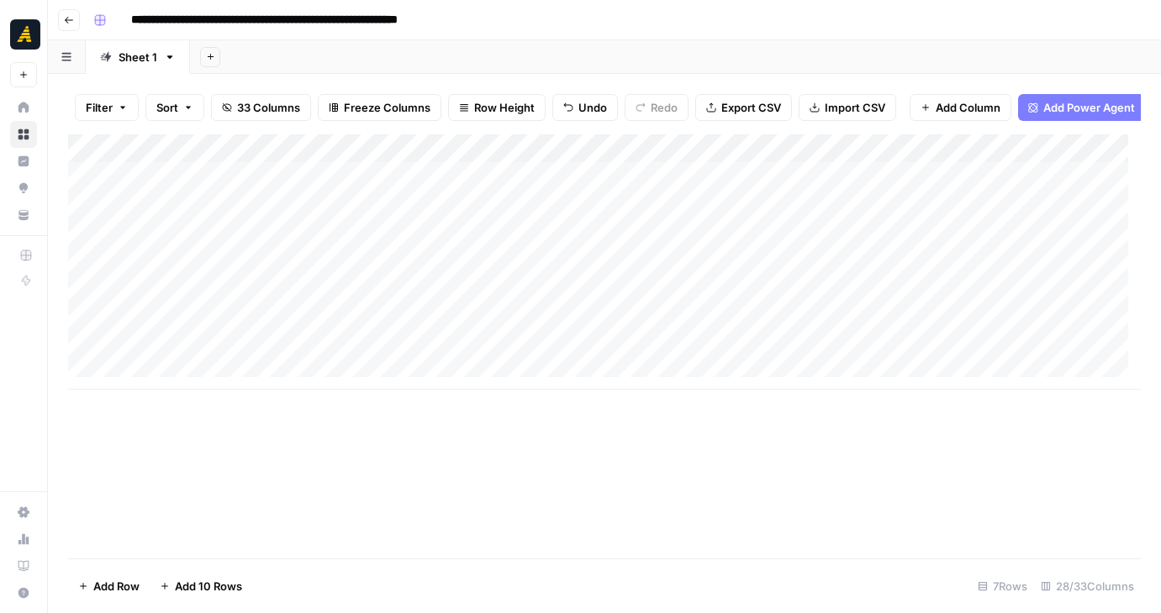
click at [75, 303] on div "Add Column" at bounding box center [604, 261] width 1072 height 255
click at [71, 302] on div "Add Column" at bounding box center [604, 261] width 1072 height 255
click at [75, 303] on div "Add Column" at bounding box center [604, 261] width 1072 height 255
click at [390, 303] on div "Add Column" at bounding box center [604, 261] width 1072 height 255
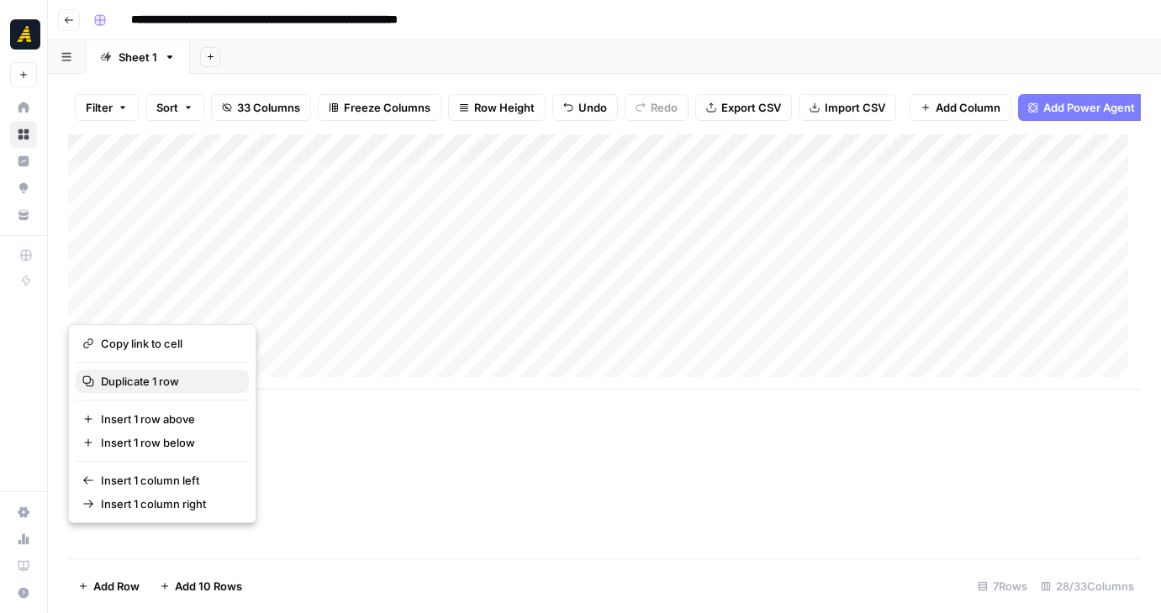
click at [168, 385] on span "Duplicate 1 row" at bounding box center [168, 381] width 134 height 17
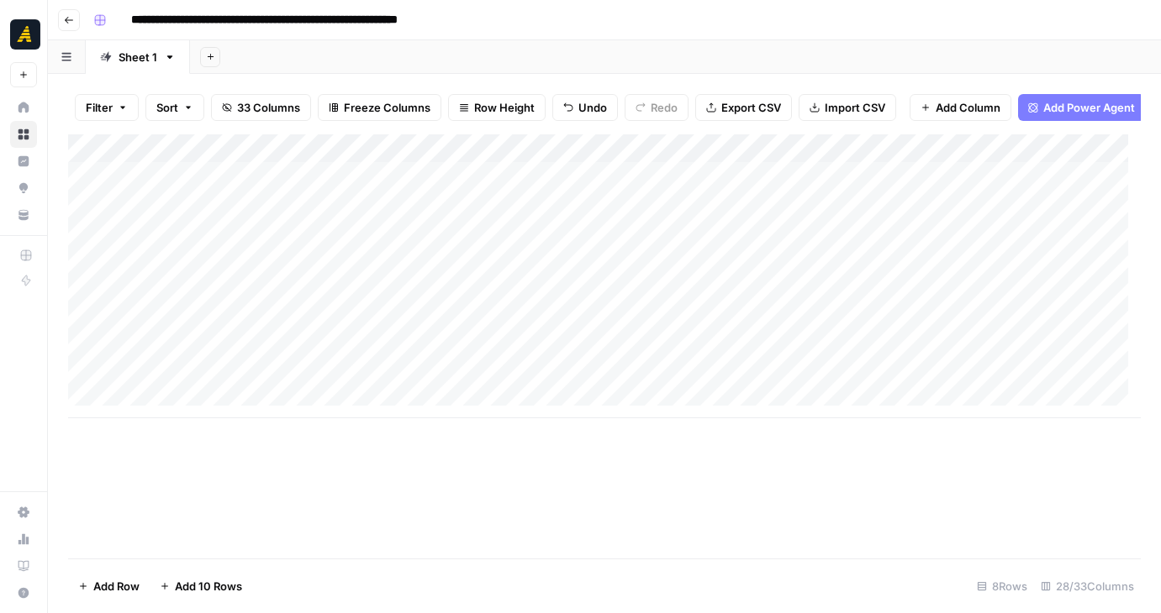
click at [215, 334] on div "Add Column" at bounding box center [604, 276] width 1072 height 284
click at [815, 511] on div "Add Column" at bounding box center [604, 346] width 1072 height 424
click at [189, 334] on div "Add Column" at bounding box center [604, 276] width 1072 height 284
type textarea "**********"
click at [322, 466] on div "Add Column" at bounding box center [604, 346] width 1072 height 424
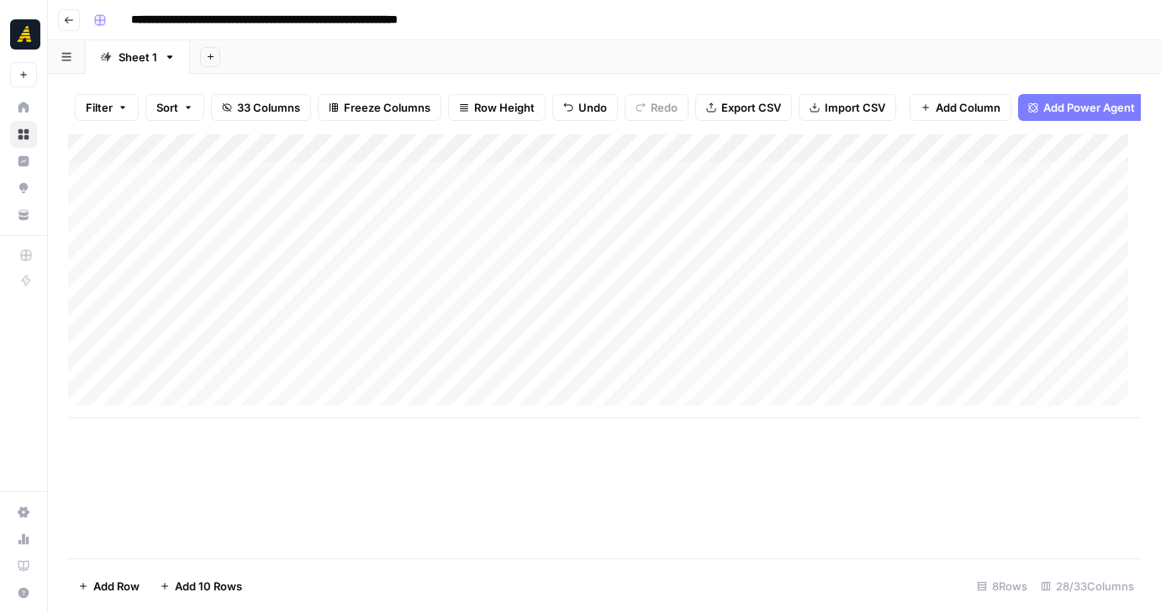
click at [111, 335] on div "Add Column" at bounding box center [604, 276] width 1072 height 284
